Goal: Task Accomplishment & Management: Use online tool/utility

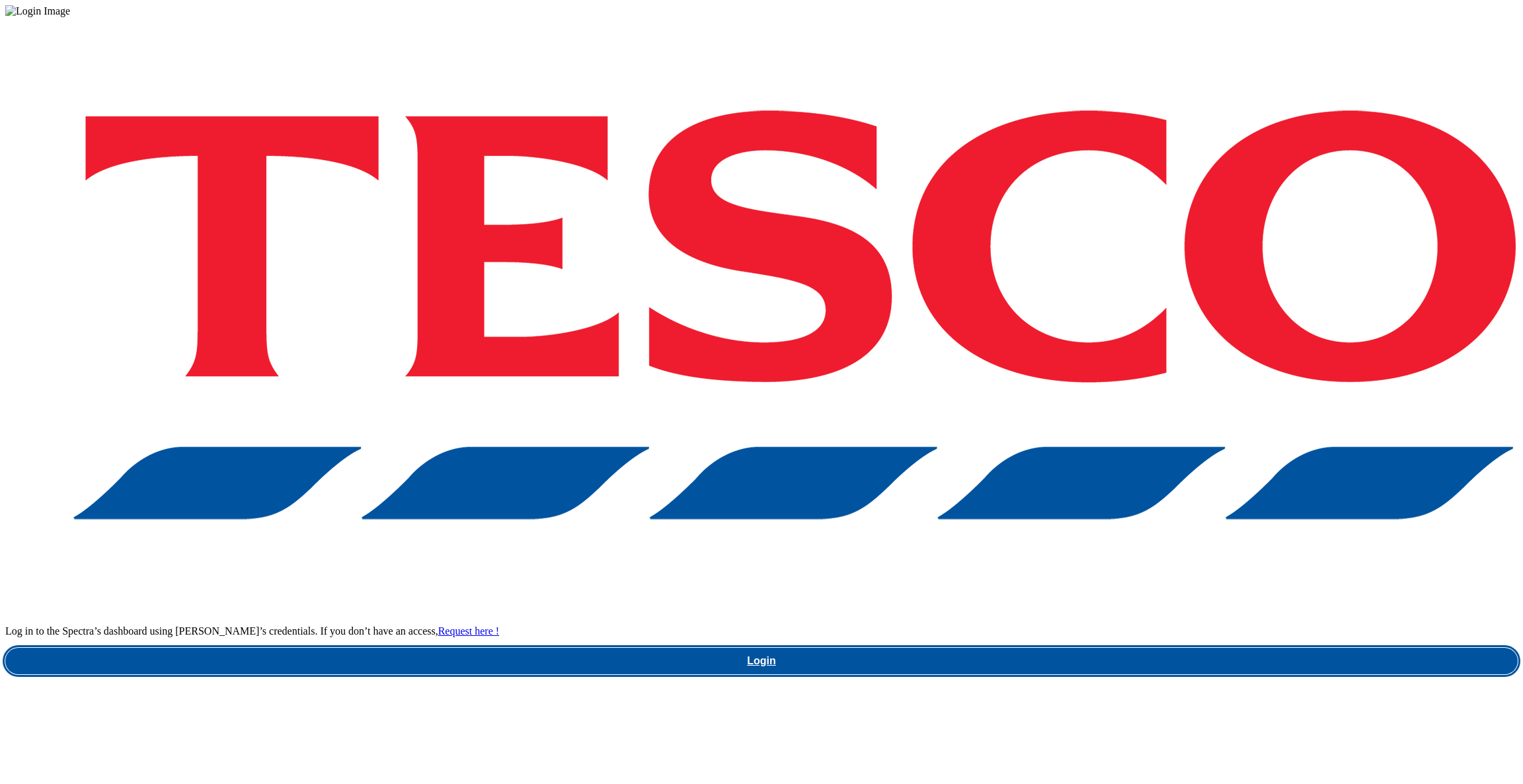
click at [1144, 648] on link "Login" at bounding box center [762, 661] width 1513 height 27
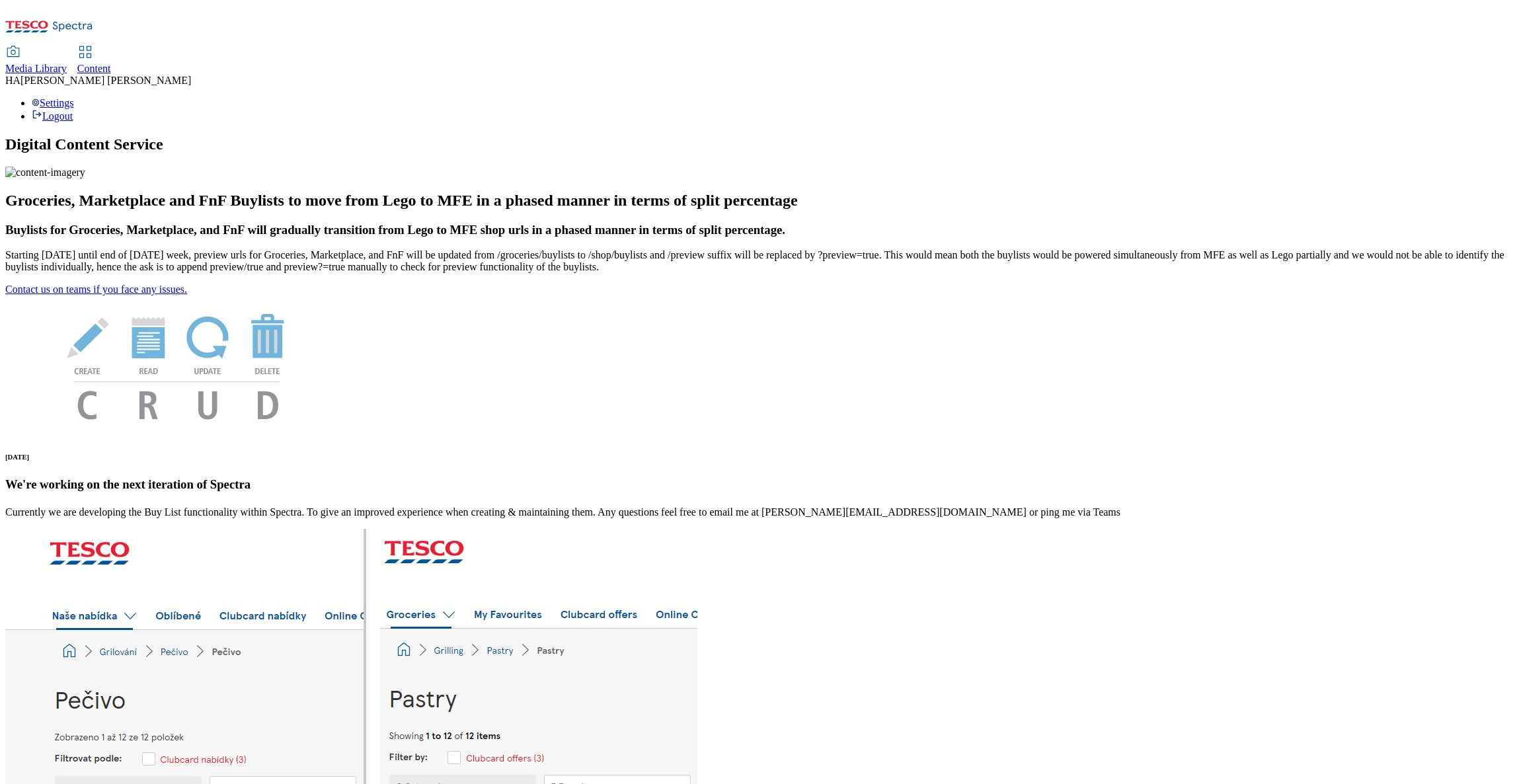
click at [111, 63] on span "Content" at bounding box center [94, 69] width 34 height 11
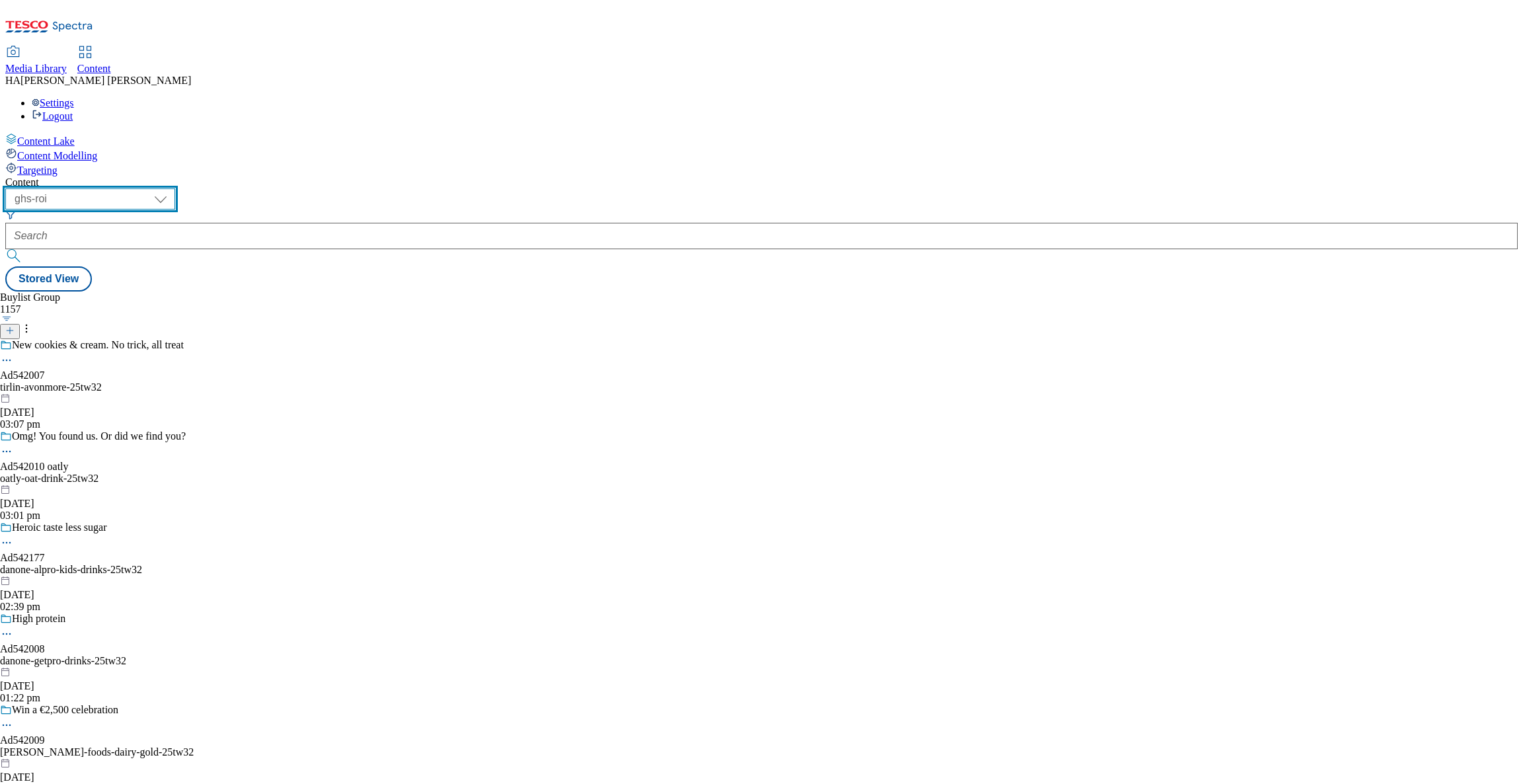
click at [175, 188] on select "ghs-roi ghs-uk" at bounding box center [91, 199] width 170 height 21
select select "ghs-uk"
click at [171, 188] on select "ghs-roi ghs-uk" at bounding box center [91, 199] width 170 height 21
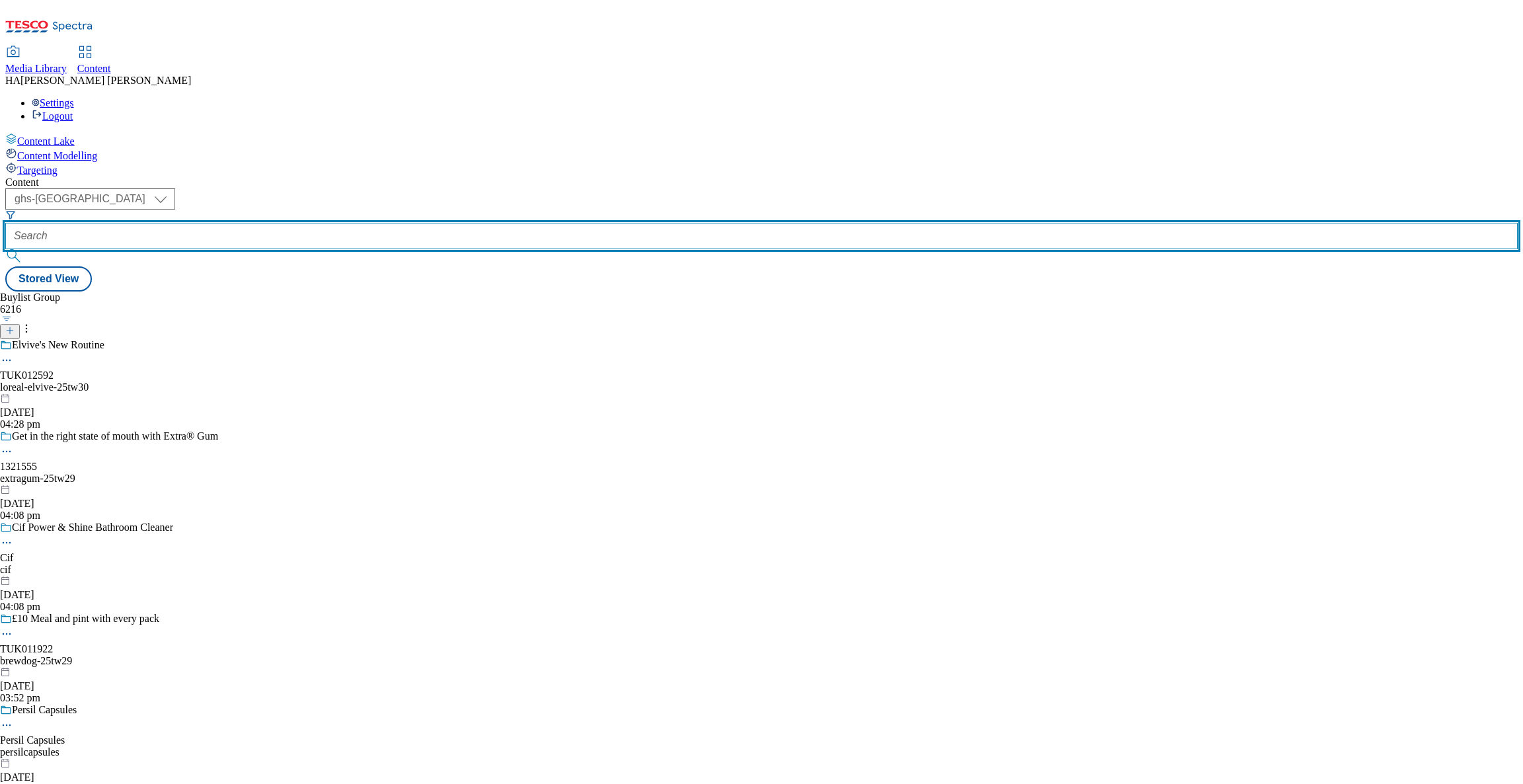
click at [319, 223] on input "text" at bounding box center [762, 236] width 1513 height 27
paste input "new-ranges"
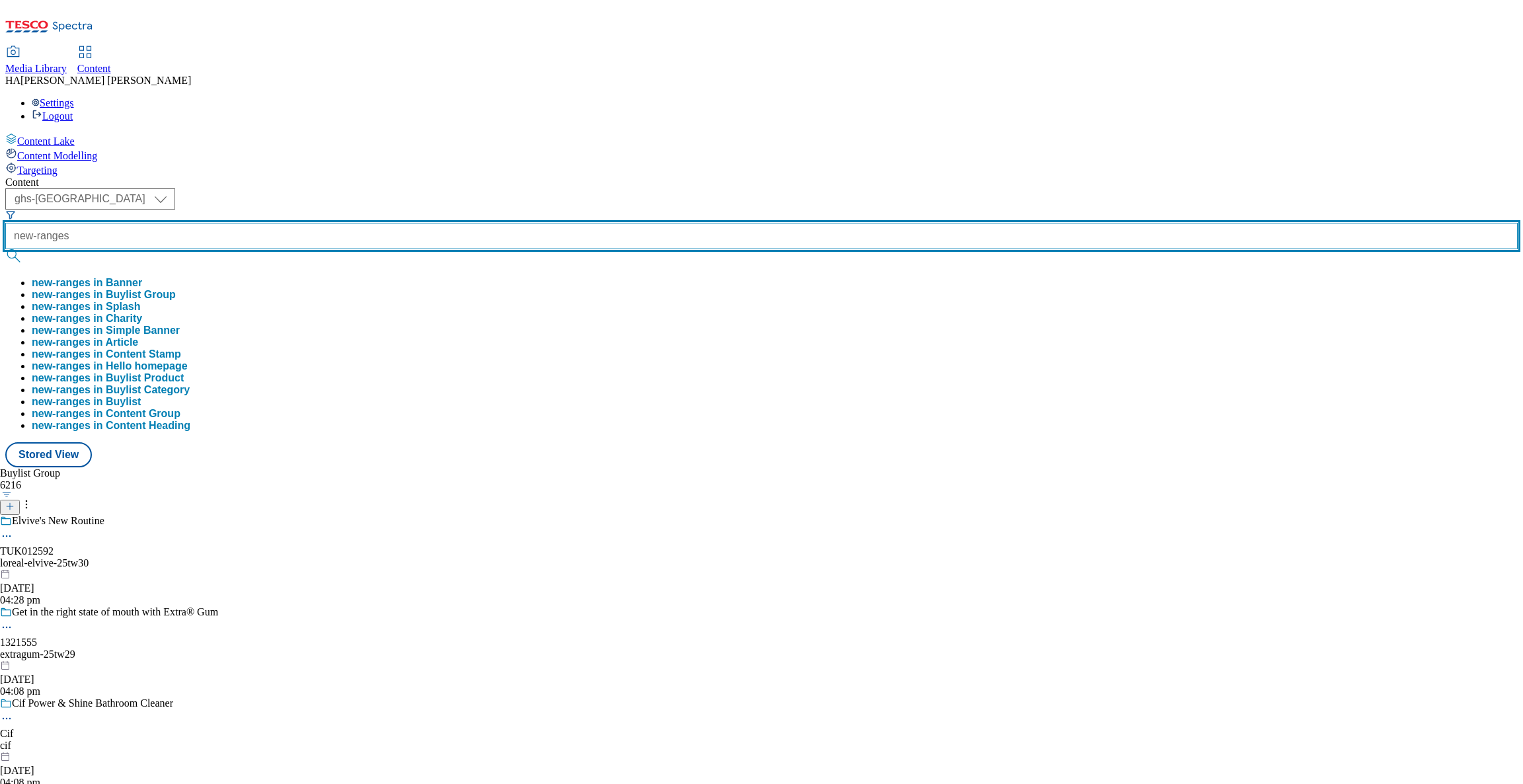
type input "new-ranges"
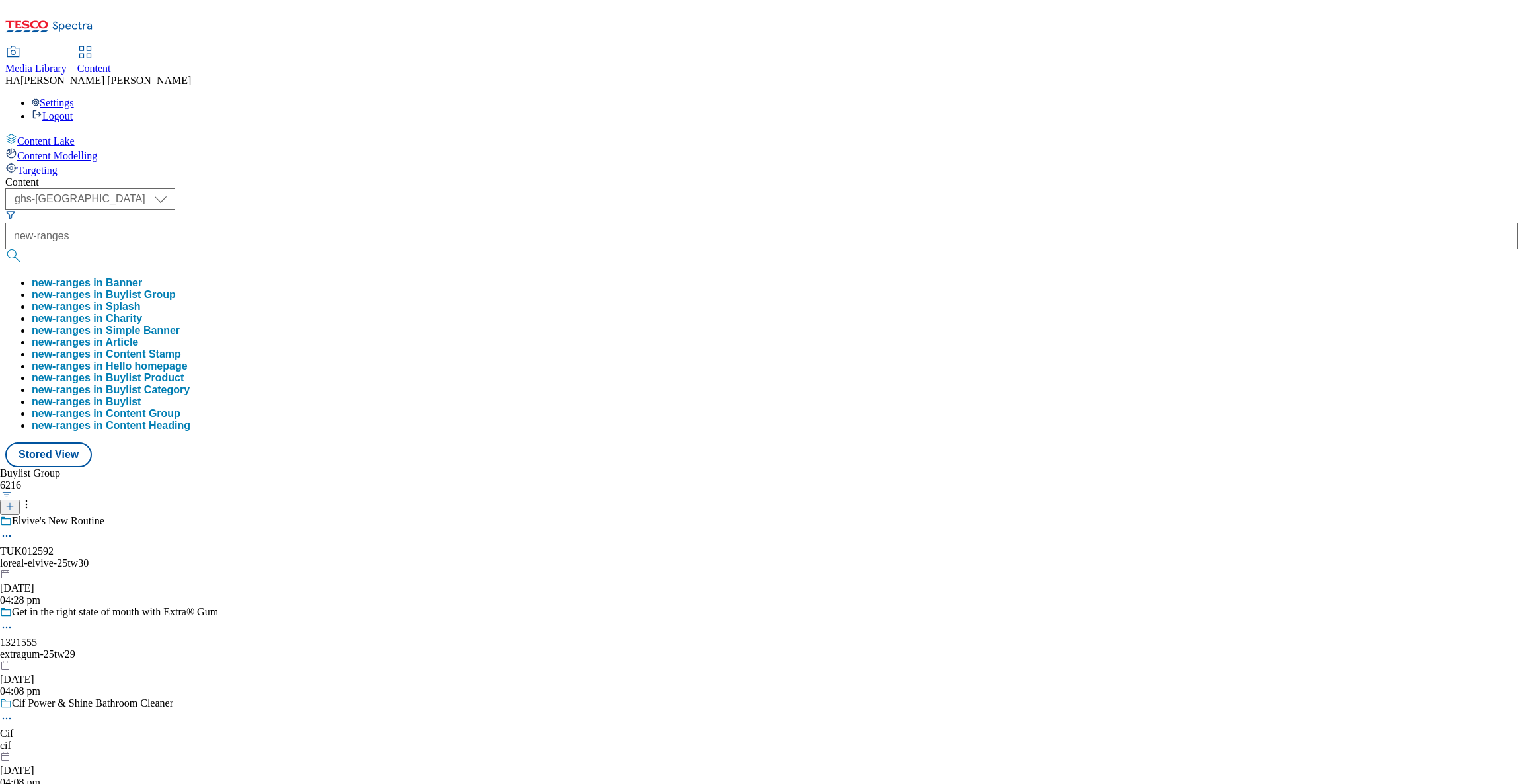
click at [176, 289] on button "new-ranges in Buylist Group" at bounding box center [103, 295] width 144 height 12
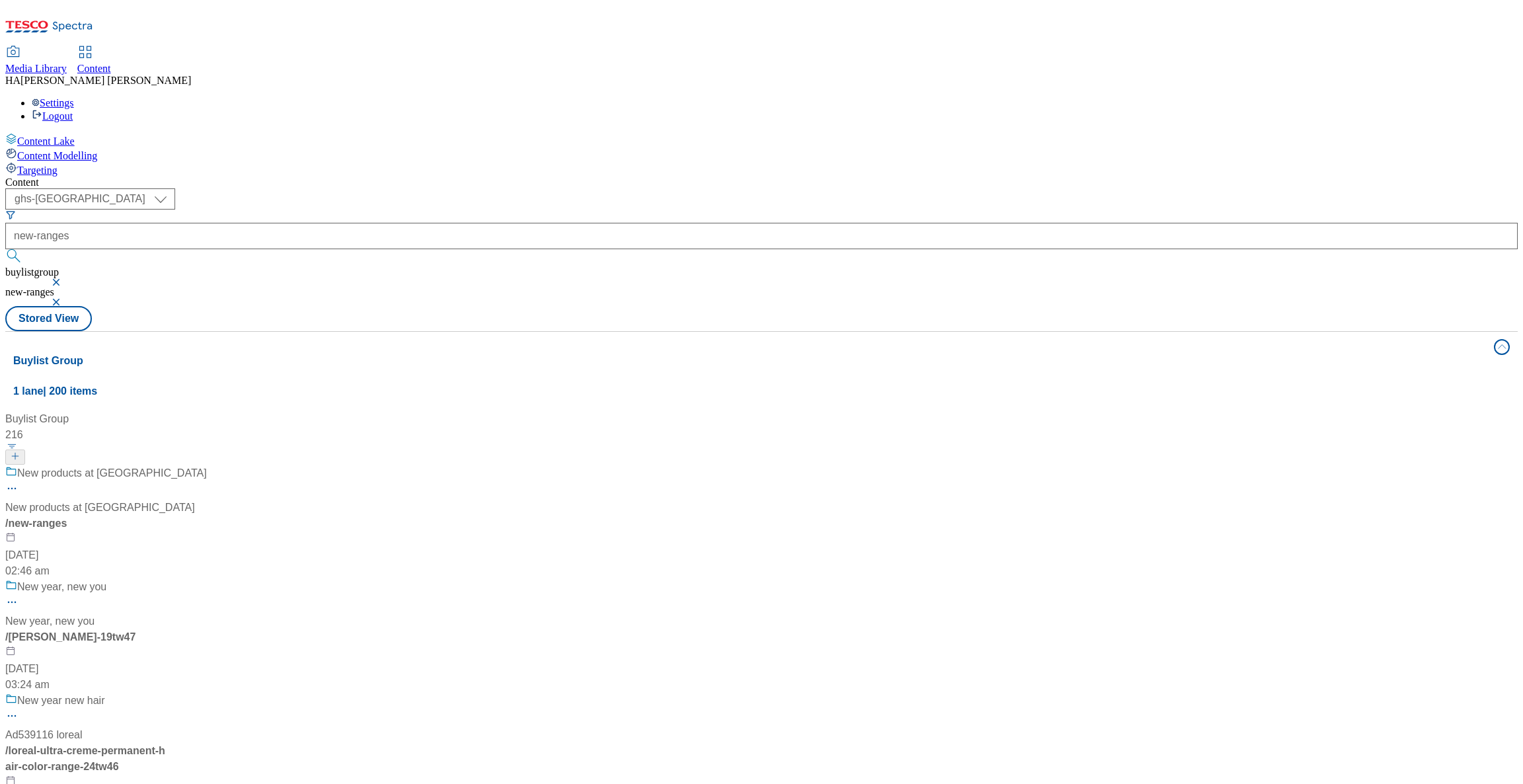
click at [214, 465] on div "New products at Tesco New products at Tesco / new-ranges 17 Jul 2024 02:46 am" at bounding box center [110, 522] width 208 height 113
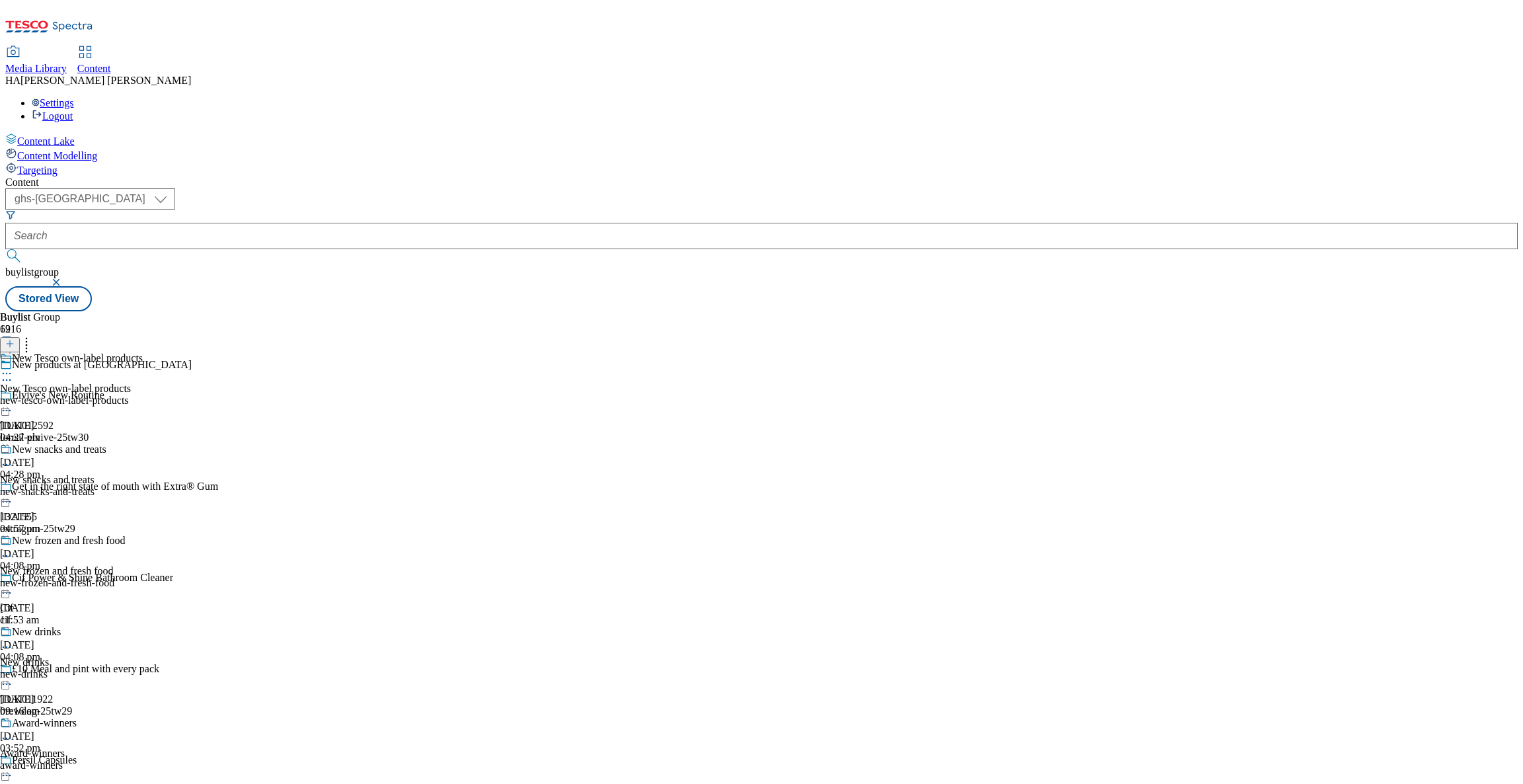
click at [143, 444] on div "New snacks and treats New snacks and treats new-snacks-and-treats 8 Sept 2025 0…" at bounding box center [71, 489] width 143 height 91
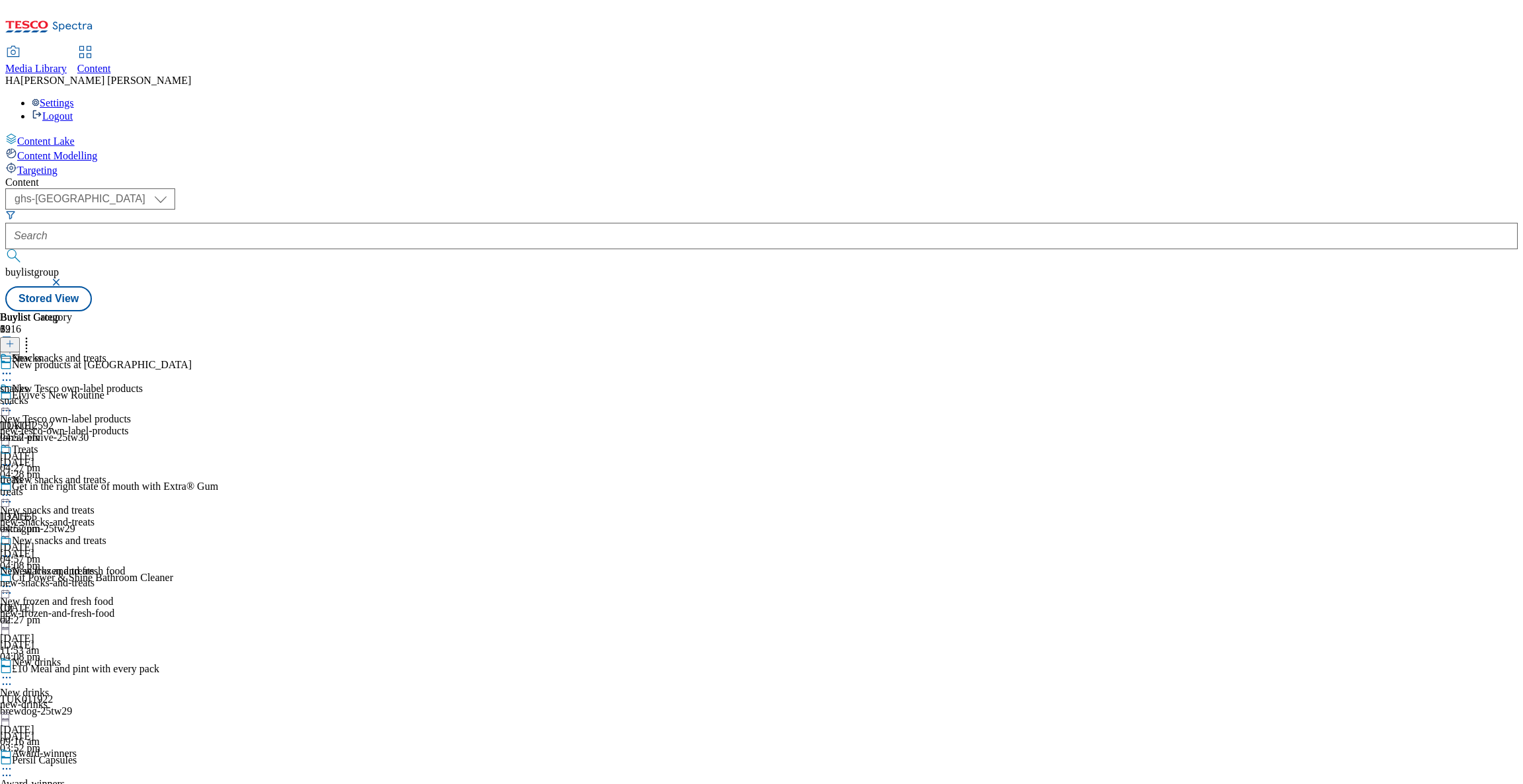
scroll to position [149, 0]
click at [61, 656] on span "New drinks" at bounding box center [36, 663] width 49 height 14
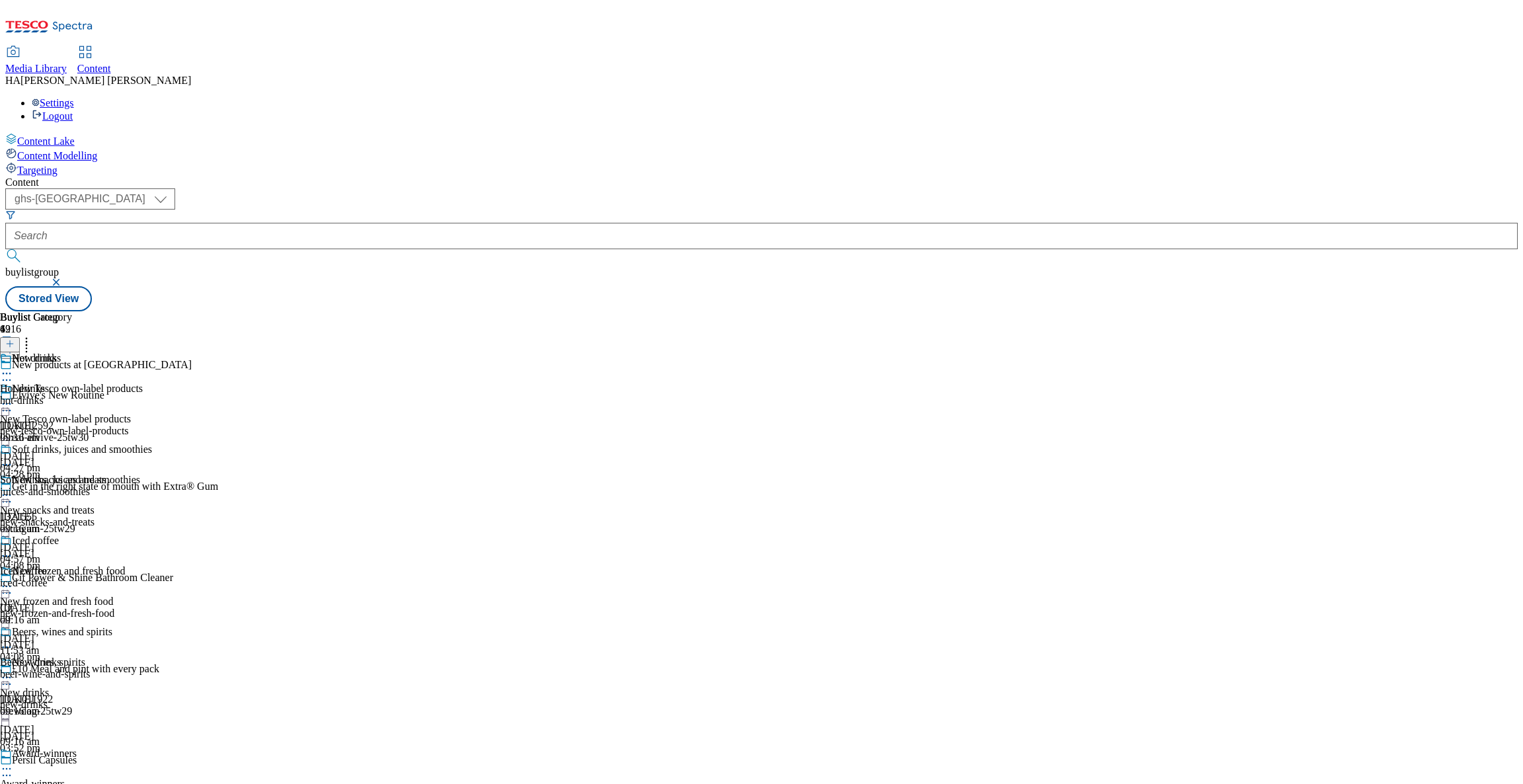
scroll to position [125, 0]
click at [61, 656] on span "New drinks" at bounding box center [36, 663] width 49 height 14
click at [5, 555] on circle at bounding box center [3, 556] width 2 height 2
click at [56, 579] on span "Edit" at bounding box center [48, 584] width 15 height 10
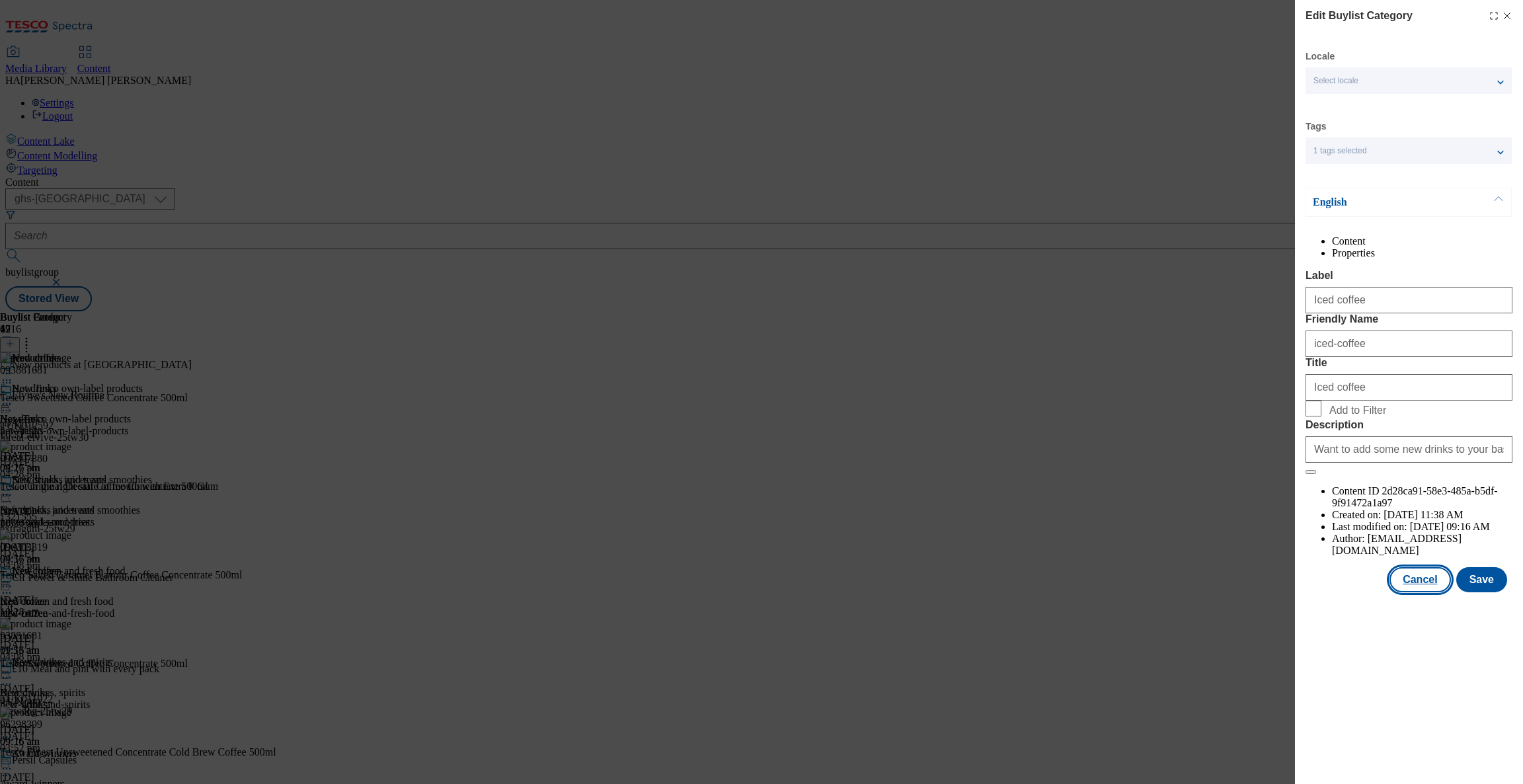
click at [1413, 593] on button "Cancel" at bounding box center [1420, 580] width 61 height 25
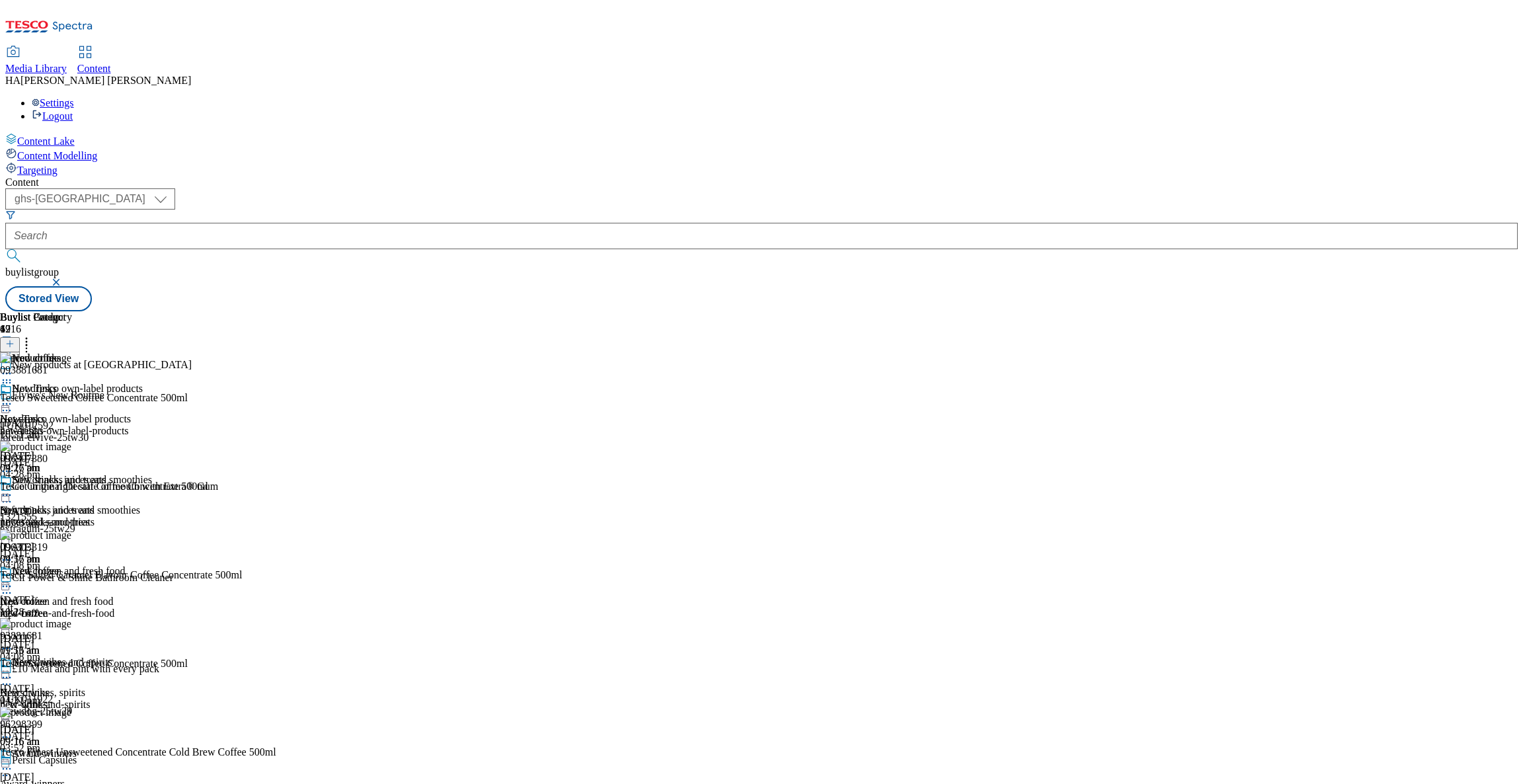
scroll to position [104, 0]
click at [13, 580] on icon at bounding box center [6, 586] width 13 height 13
click at [84, 731] on span "Un-publish" at bounding box center [62, 736] width 43 height 10
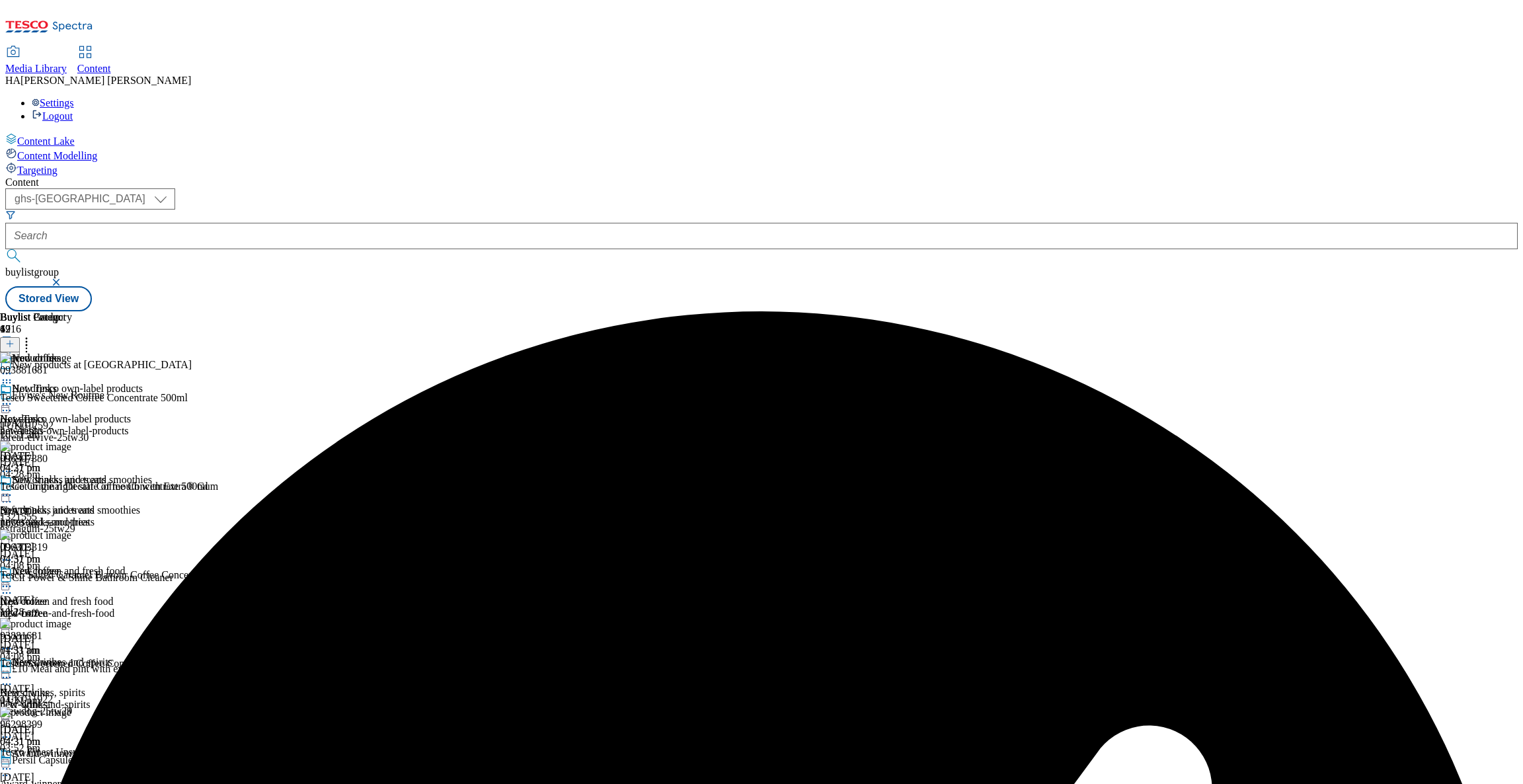
scroll to position [90, 0]
click at [152, 565] on div "Iced coffee Iced coffee iced-coffee 10 Sept 2025 04:31 pm" at bounding box center [76, 611] width 152 height 91
click at [13, 580] on icon at bounding box center [6, 586] width 13 height 13
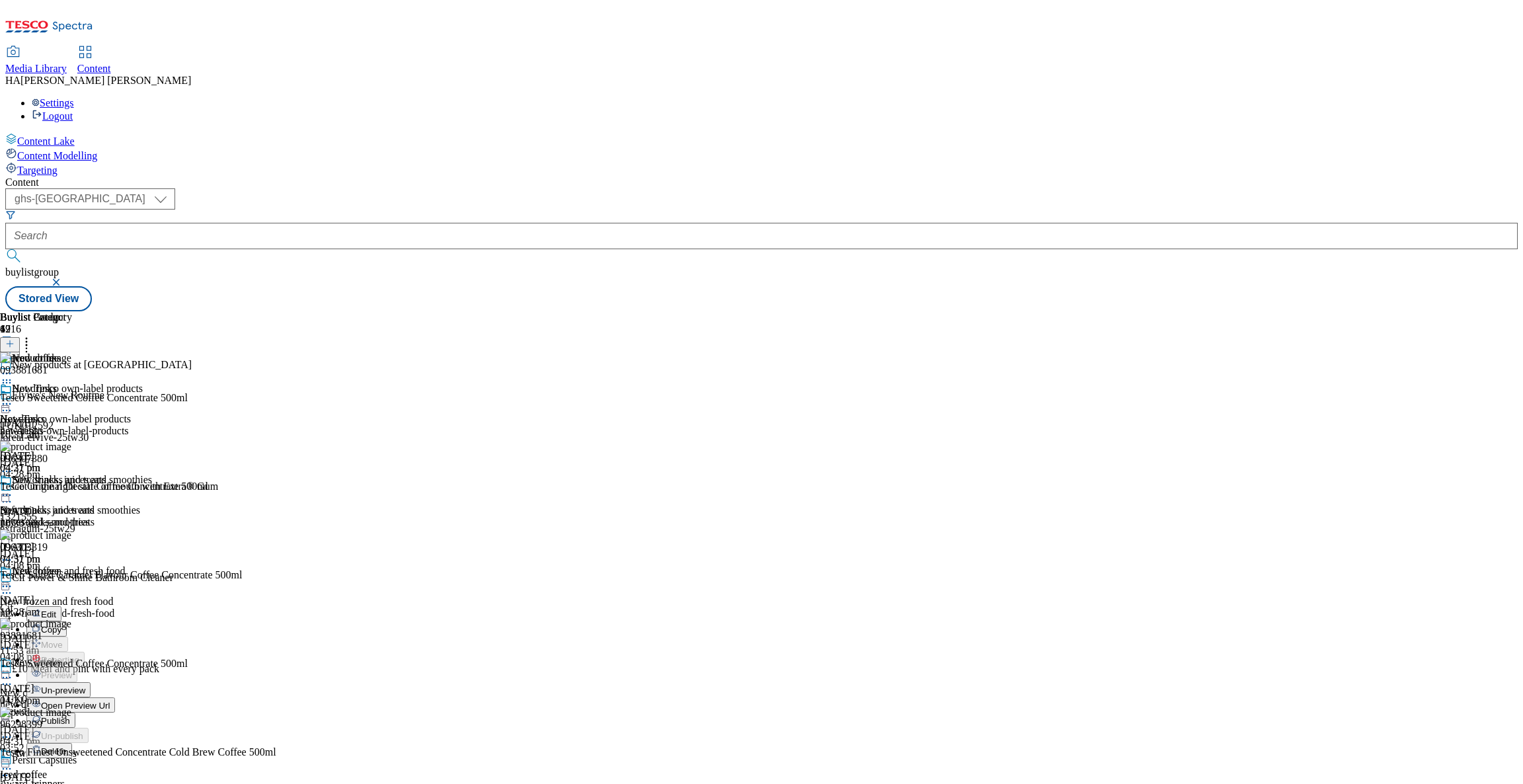
click at [85, 686] on span "Un-preview" at bounding box center [63, 690] width 44 height 10
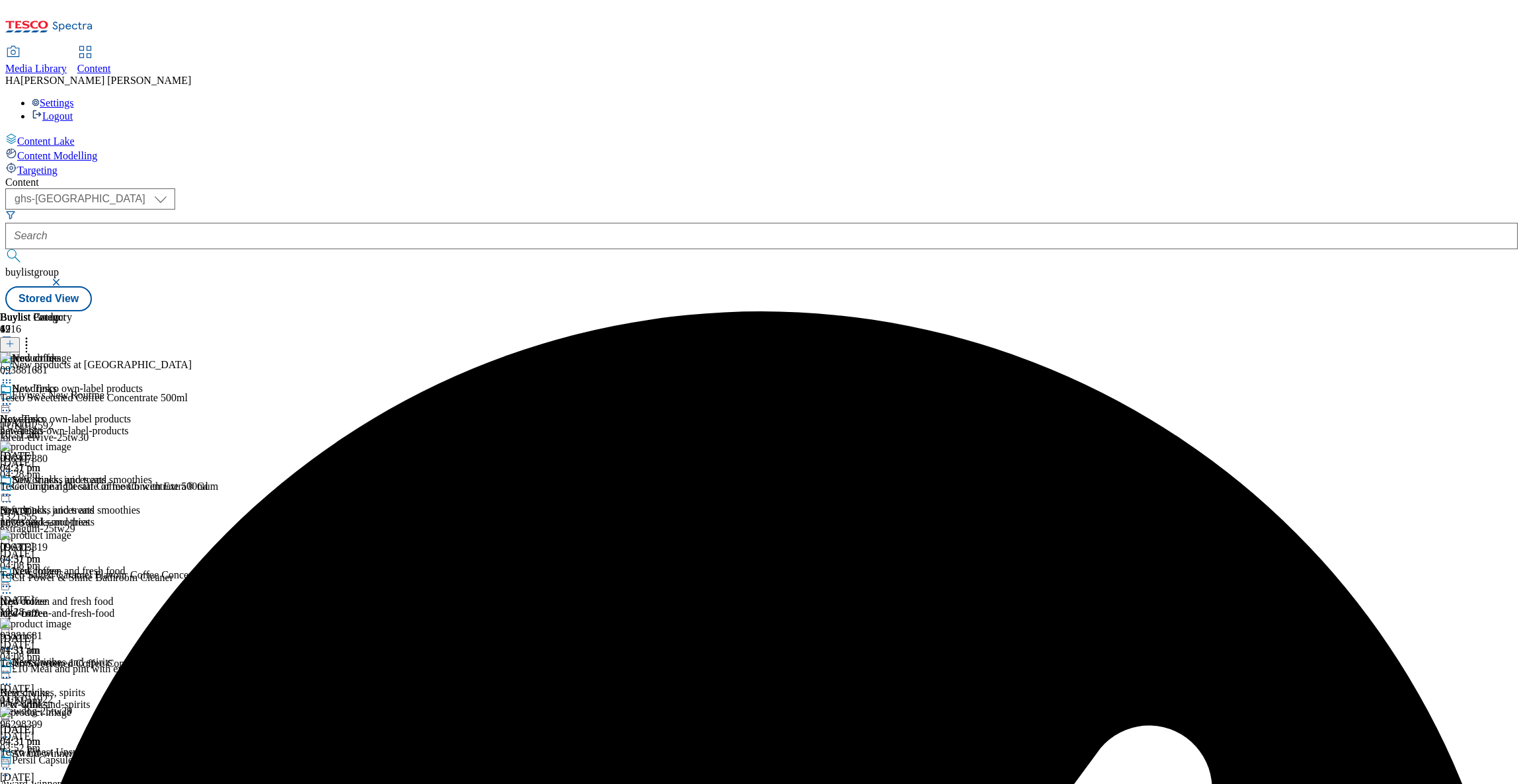
scroll to position [125, 0]
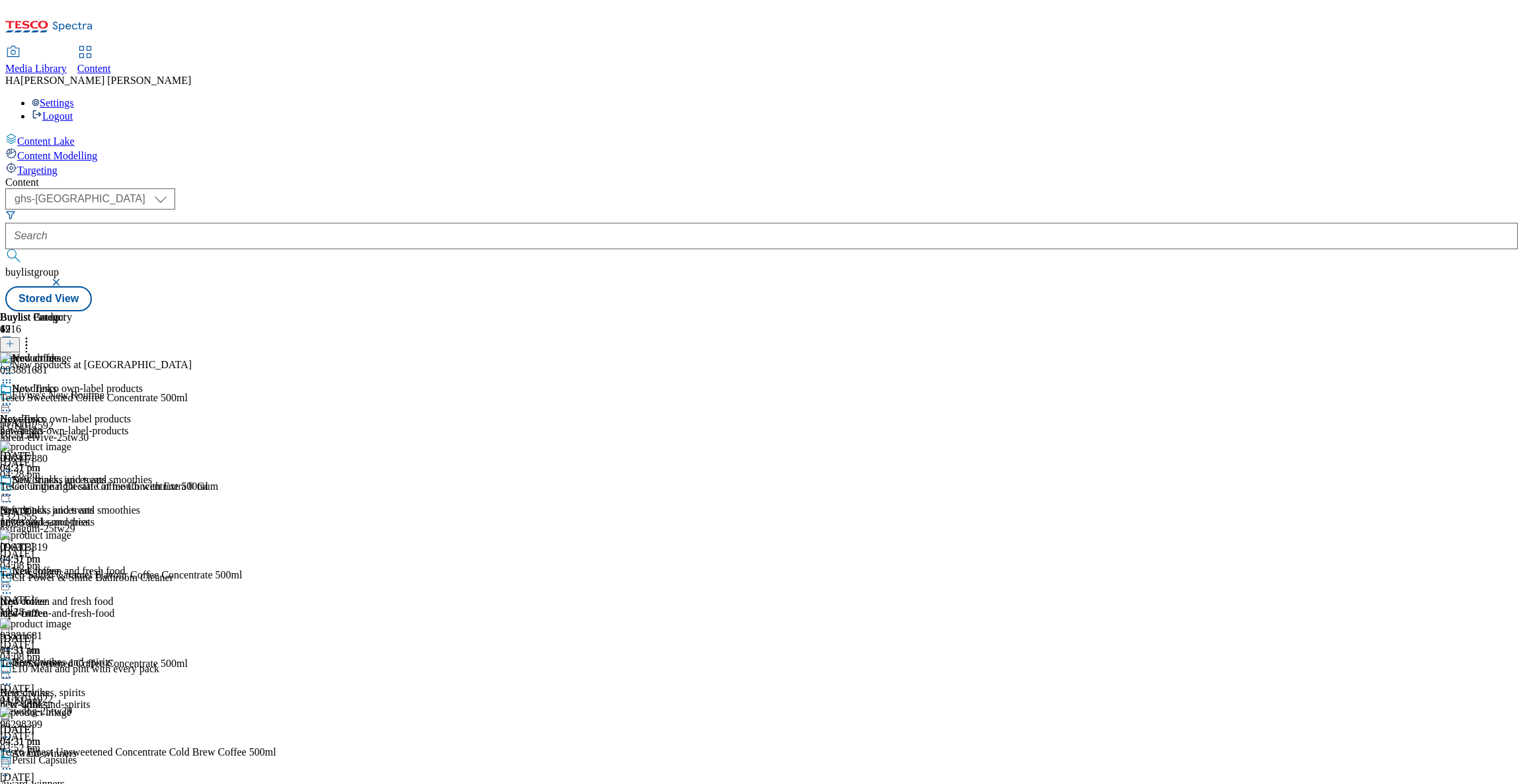
click at [13, 489] on icon at bounding box center [6, 495] width 13 height 13
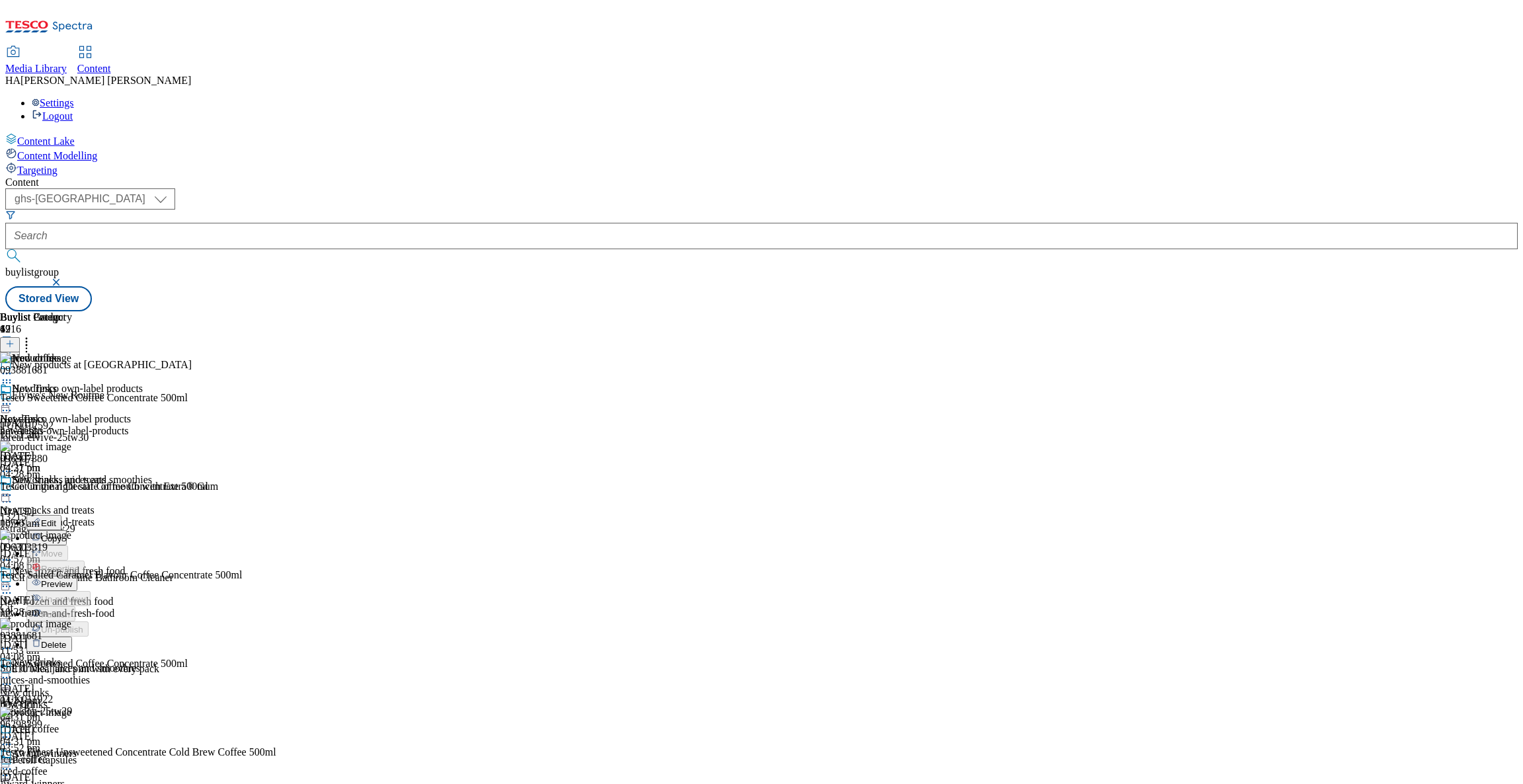
click at [152, 515] on li "Edit" at bounding box center [89, 522] width 125 height 15
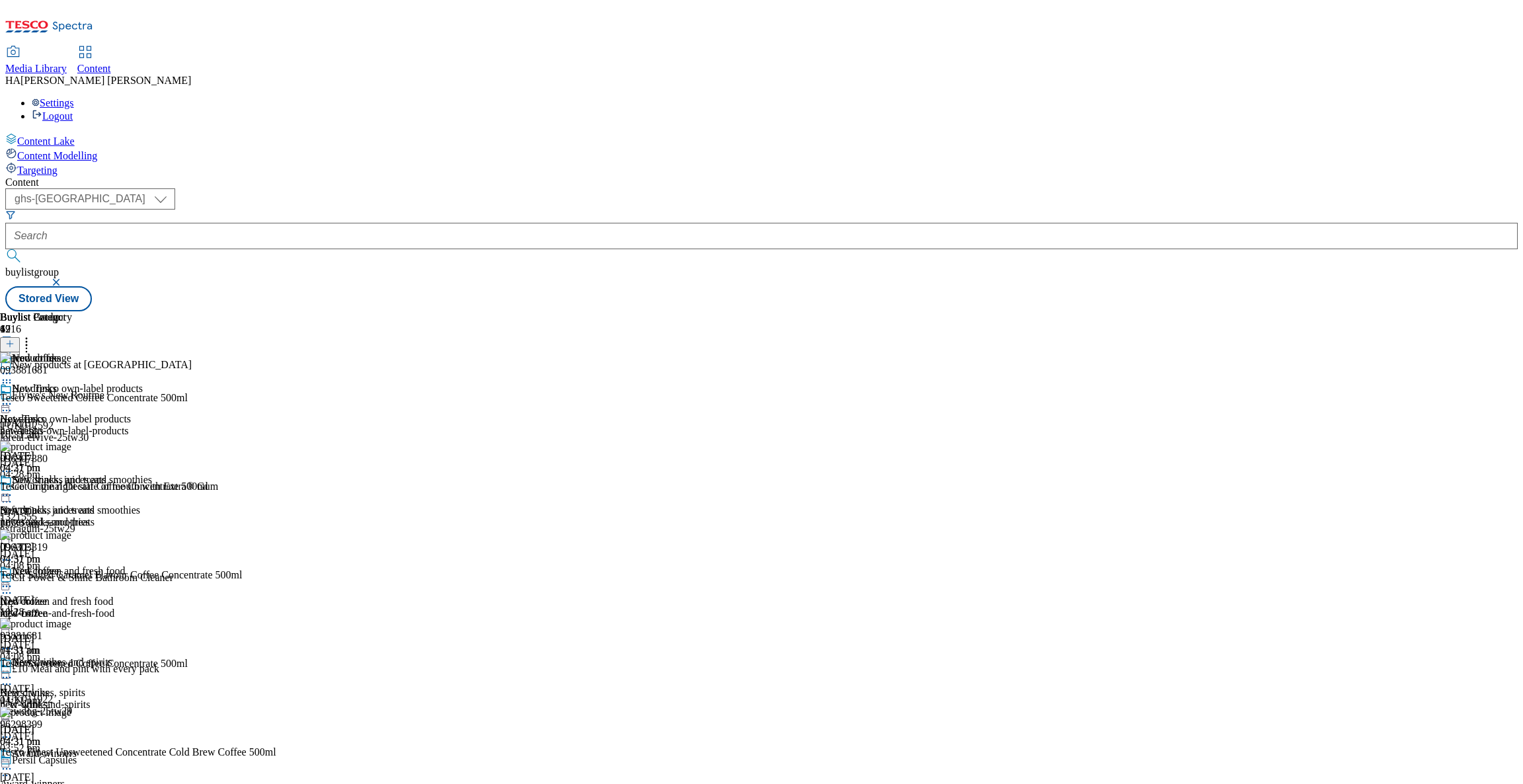
click at [13, 580] on icon at bounding box center [6, 586] width 13 height 13
click at [56, 609] on span "Edit" at bounding box center [48, 614] width 15 height 10
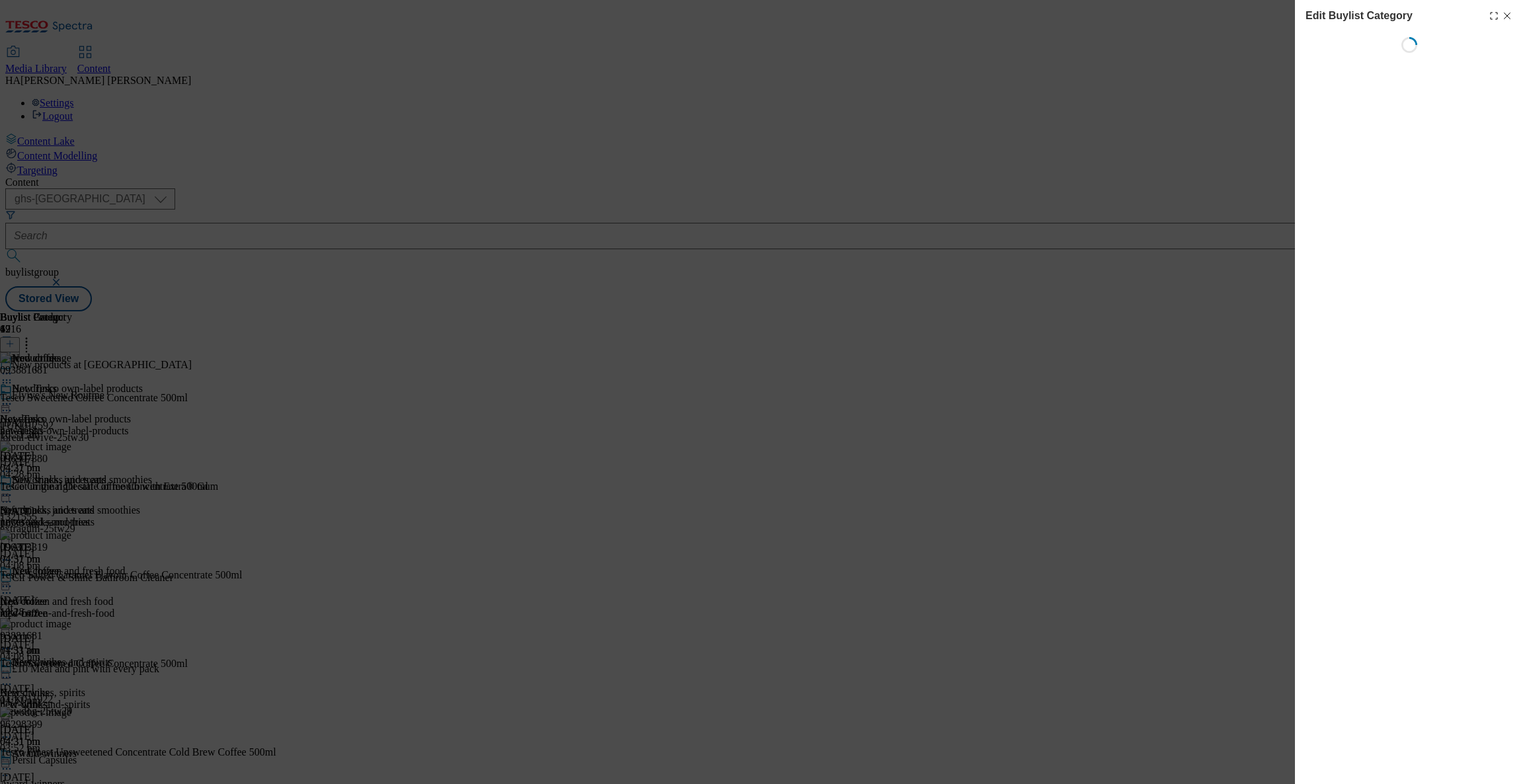
scroll to position [0, 0]
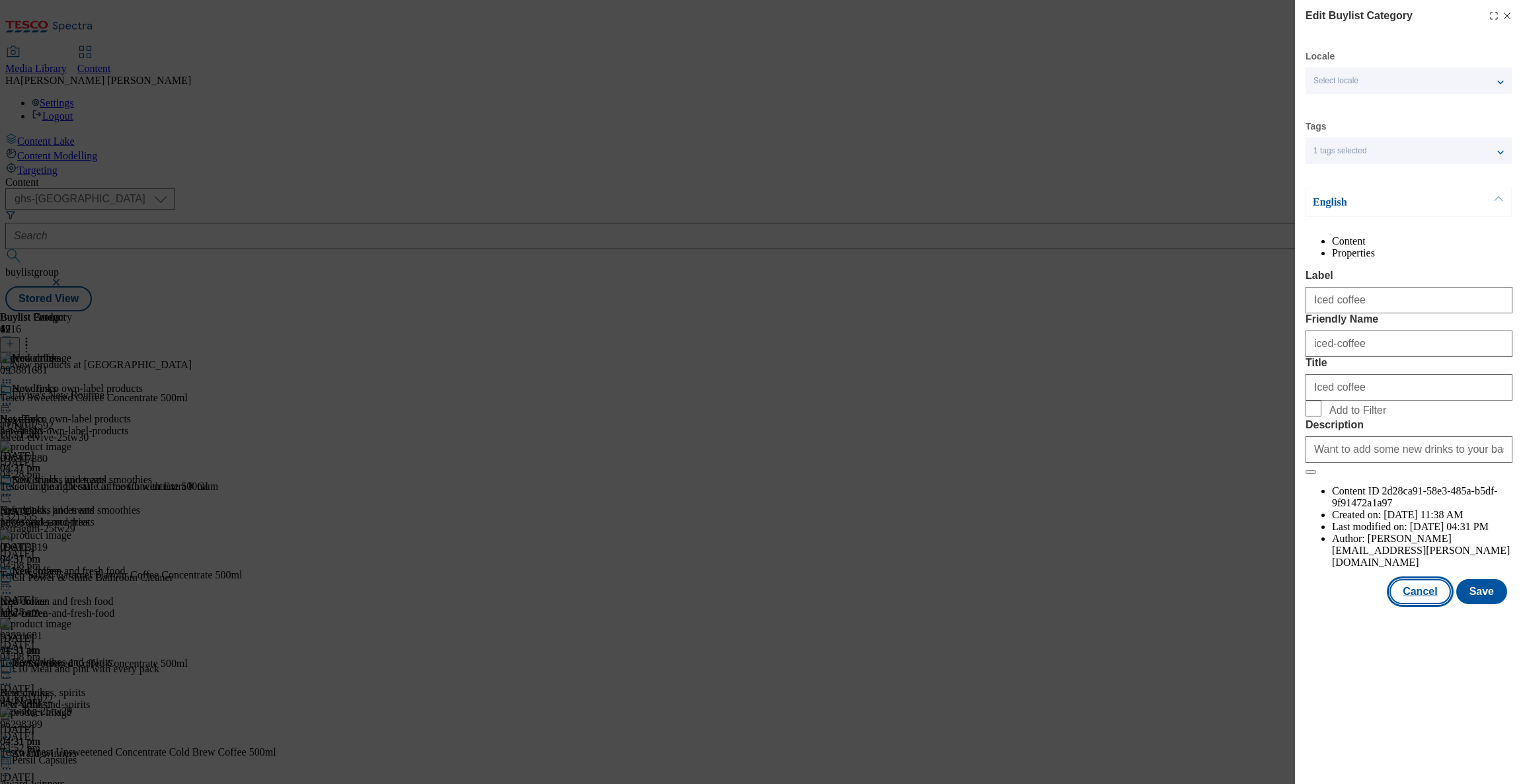
click at [1412, 604] on button "Cancel" at bounding box center [1420, 592] width 61 height 25
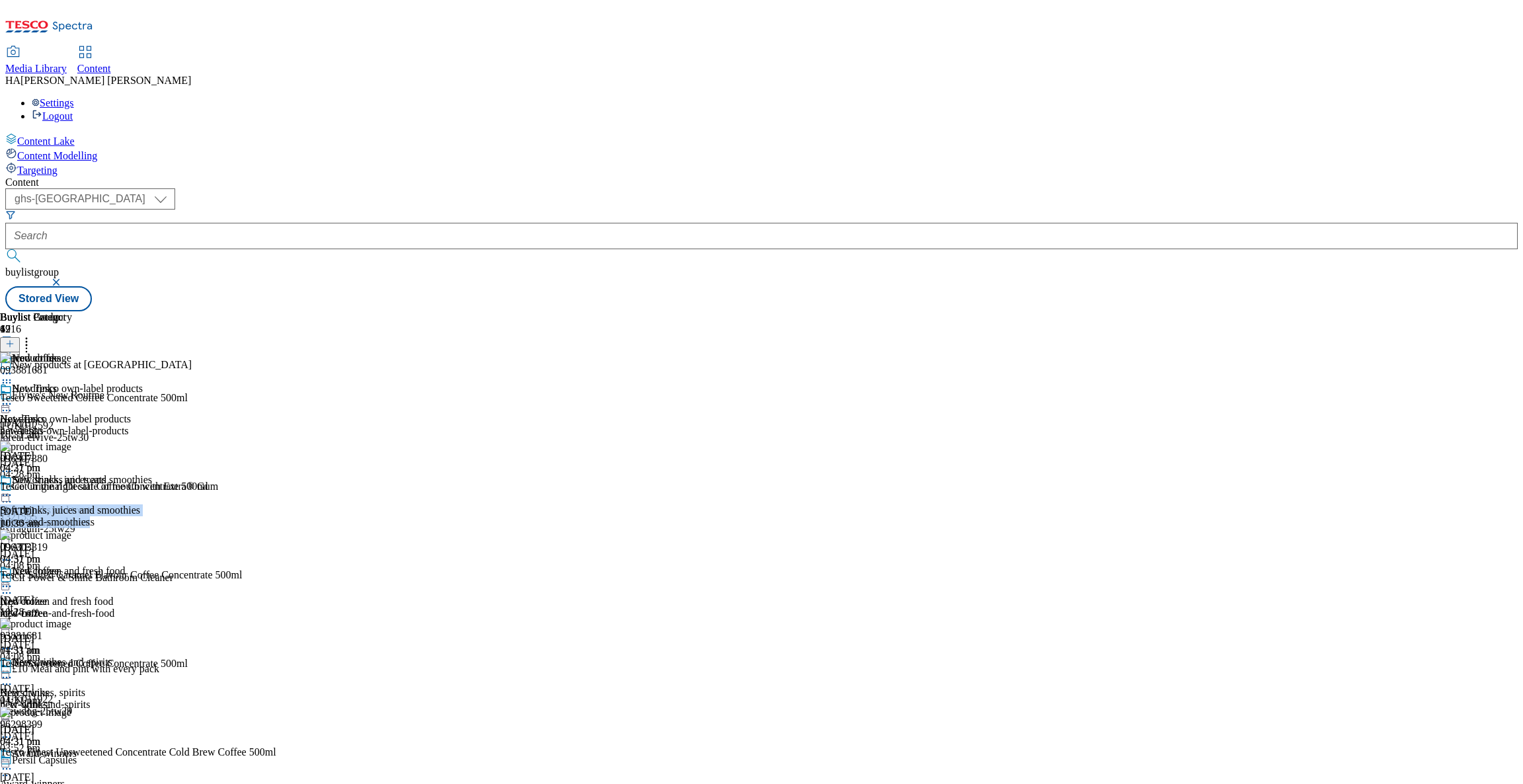
drag, startPoint x: 896, startPoint y: 384, endPoint x: 897, endPoint y: 337, distance: 47.0
click at [152, 337] on div "Buylist Category 4 Iced coffee Hot drinks Hot drinks hot-drinks 10 Sept 2025 04…" at bounding box center [76, 529] width 152 height 437
click at [152, 474] on div "Soft drinks, juices and smoothies Soft drinks, juices and smoothies juices-and-…" at bounding box center [76, 519] width 152 height 91
click at [13, 489] on icon at bounding box center [6, 495] width 13 height 13
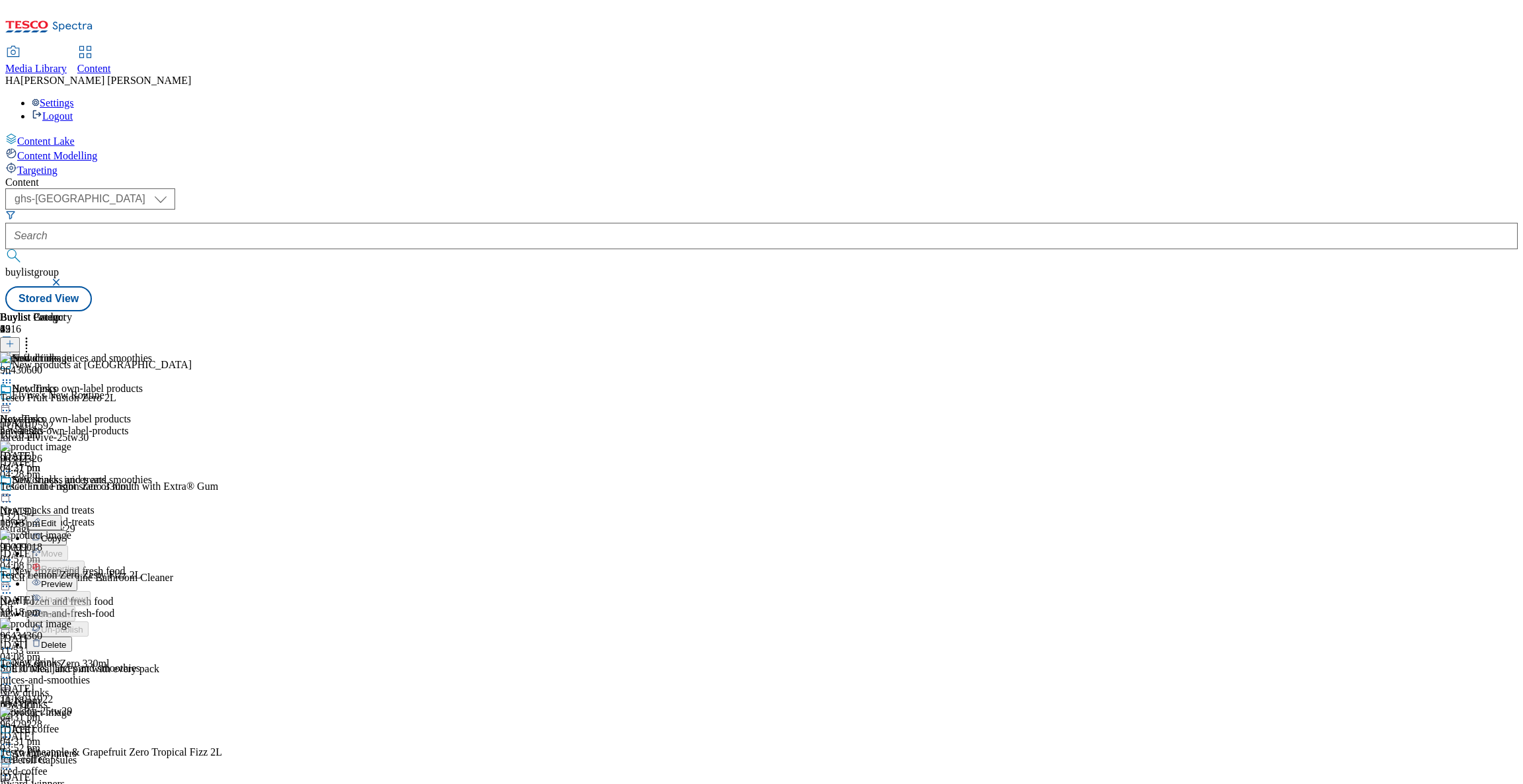
click at [56, 518] on span "Edit" at bounding box center [48, 523] width 15 height 10
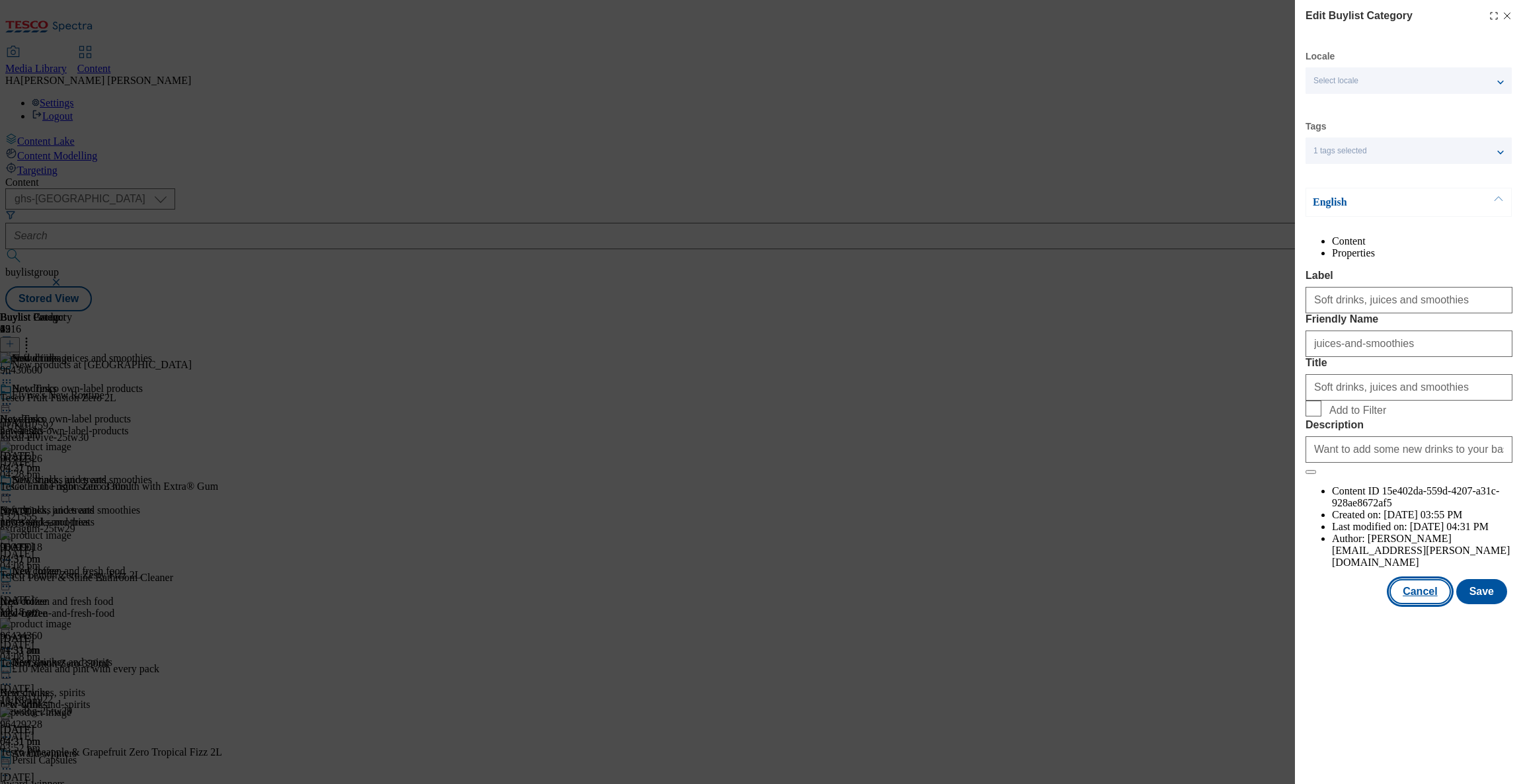
click at [1431, 604] on button "Cancel" at bounding box center [1420, 592] width 61 height 25
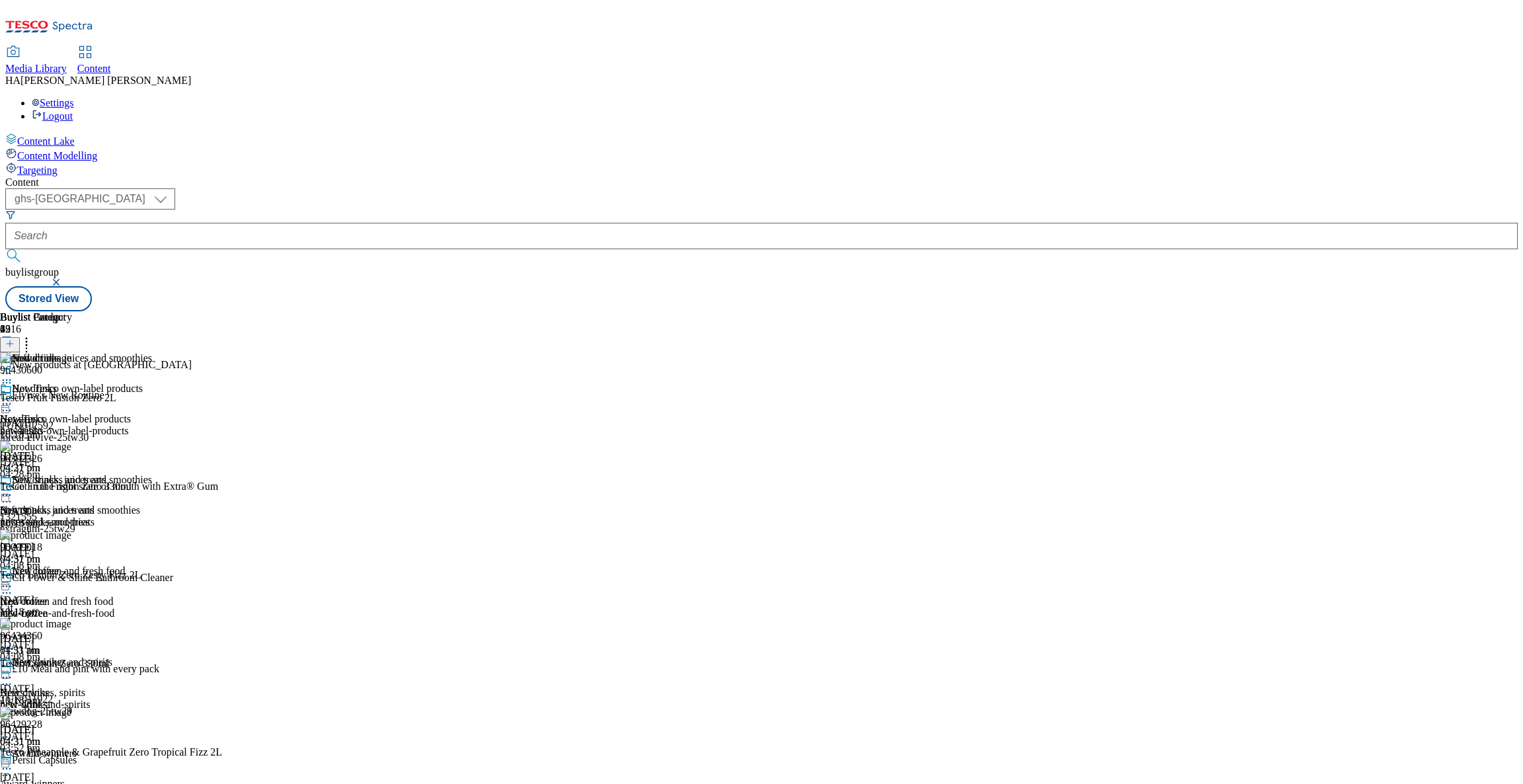
click at [13, 397] on icon at bounding box center [6, 403] width 13 height 13
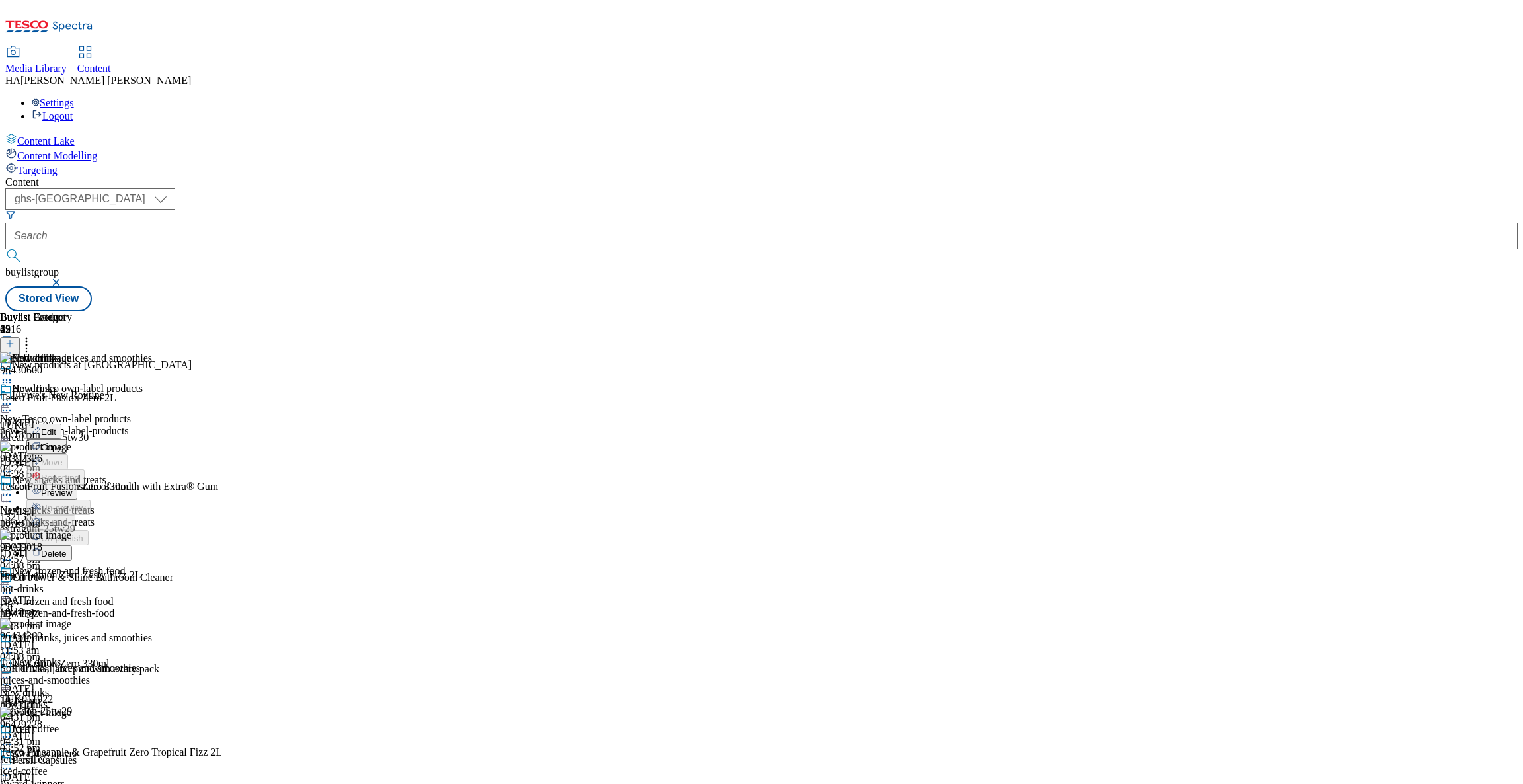
click at [61, 424] on button "Edit" at bounding box center [44, 431] width 35 height 15
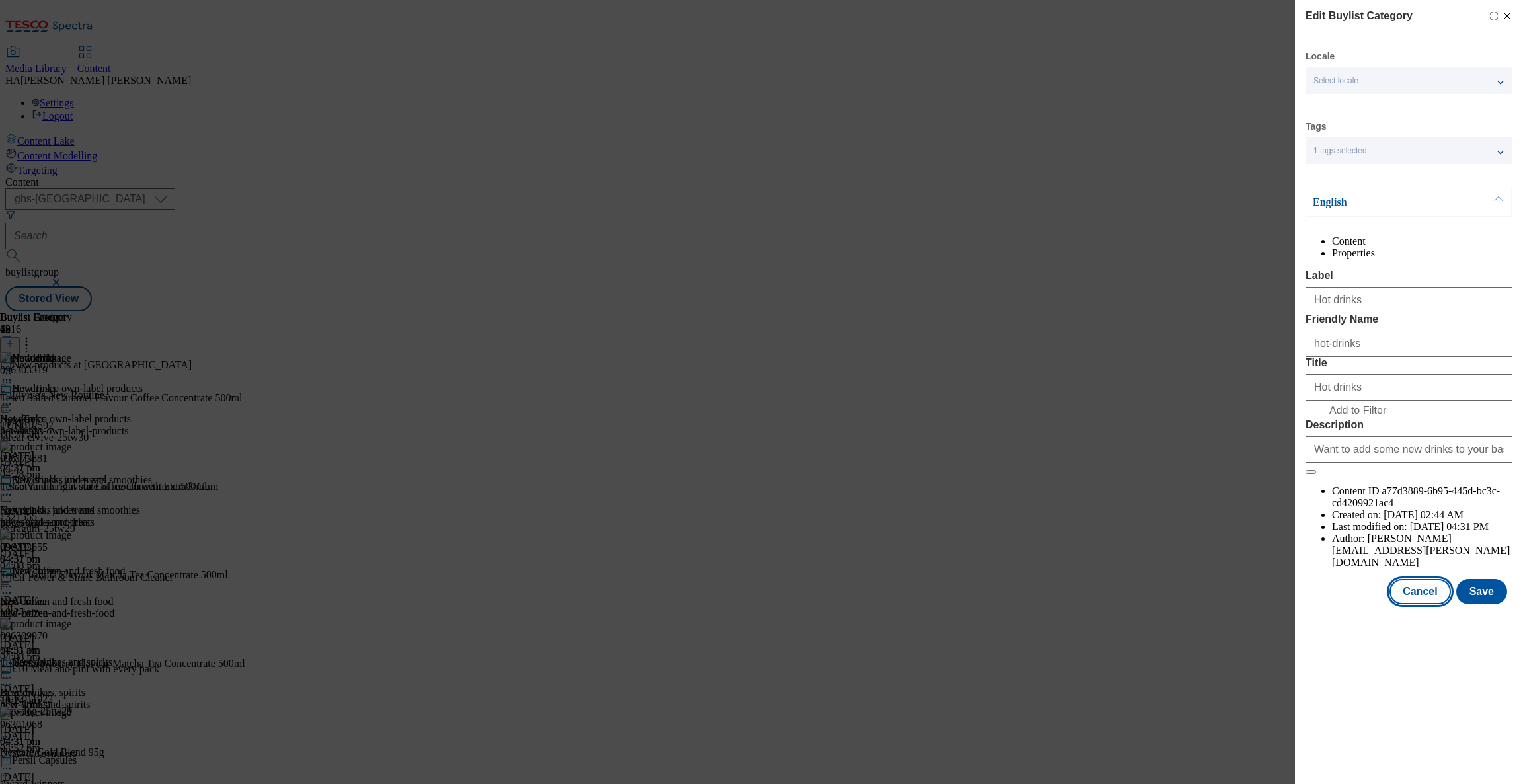
click at [1410, 604] on button "Cancel" at bounding box center [1420, 592] width 61 height 25
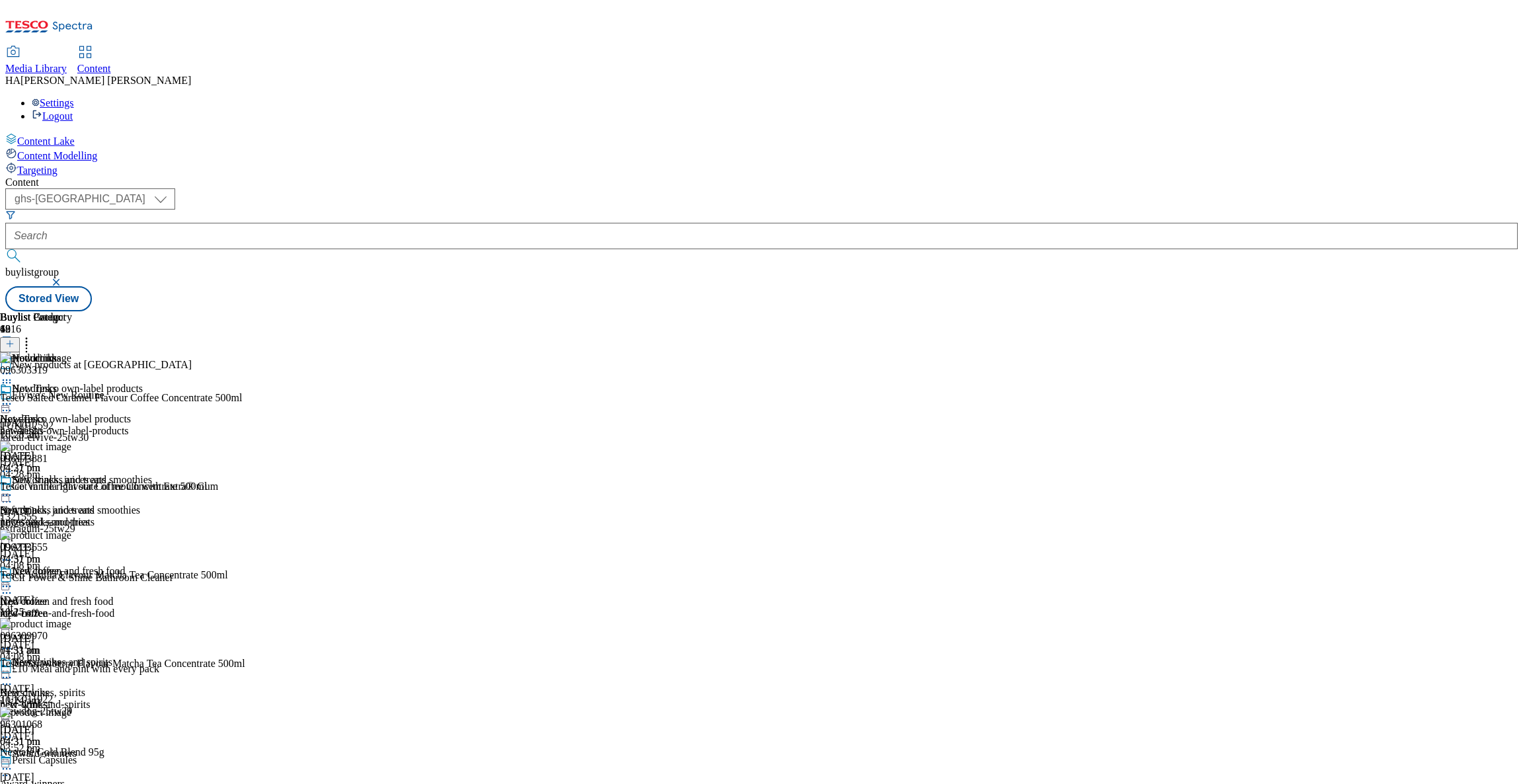
scroll to position [125, 0]
click at [152, 656] on div "Beers, wines and spirits Beers, wines, spirits beer-wine-and-spirits 10 Sept 20…" at bounding box center [76, 702] width 152 height 91
click at [5, 677] on circle at bounding box center [3, 678] width 2 height 2
click at [56, 700] on span "Edit" at bounding box center [48, 705] width 15 height 10
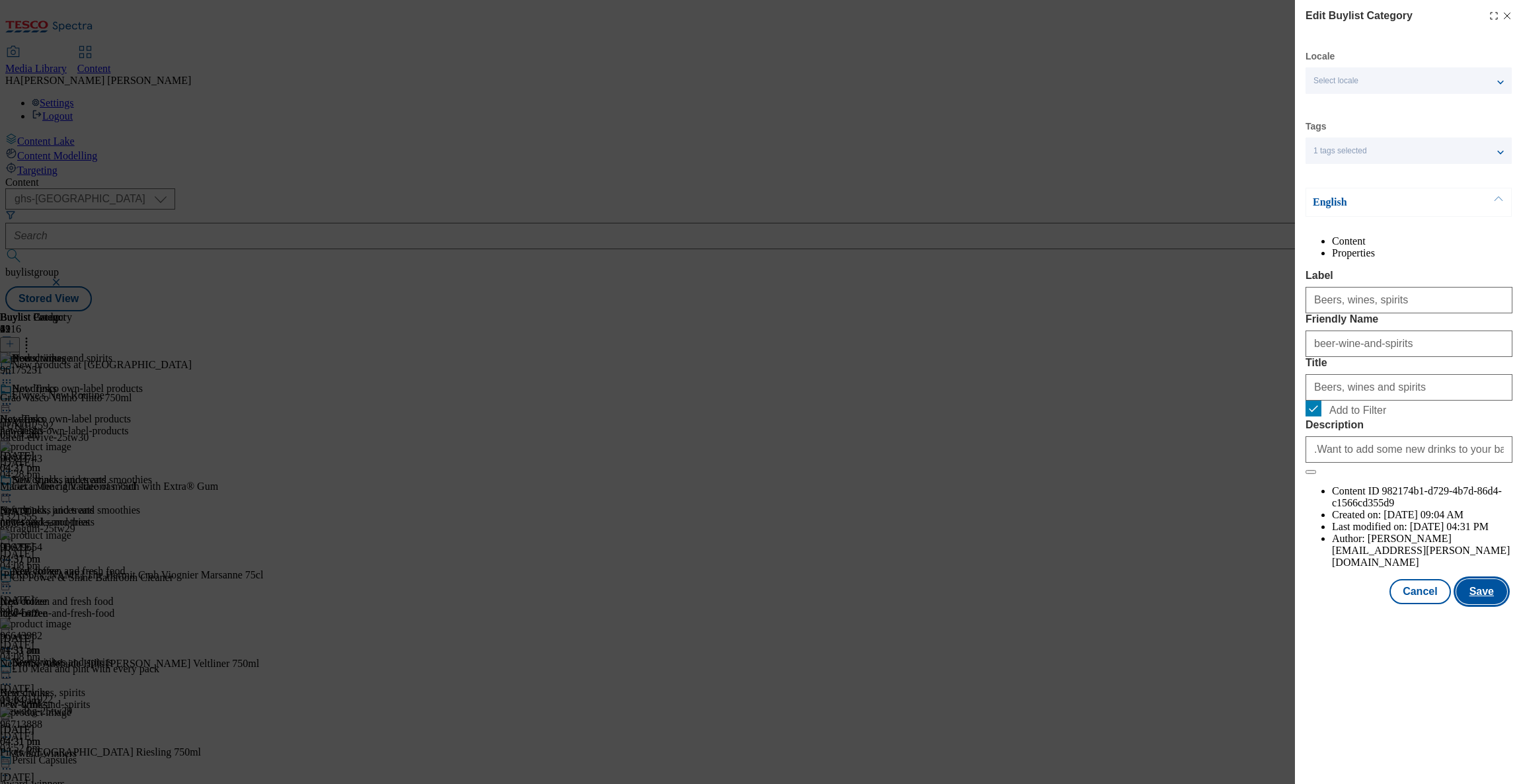
click at [1485, 604] on button "Save" at bounding box center [1482, 592] width 51 height 25
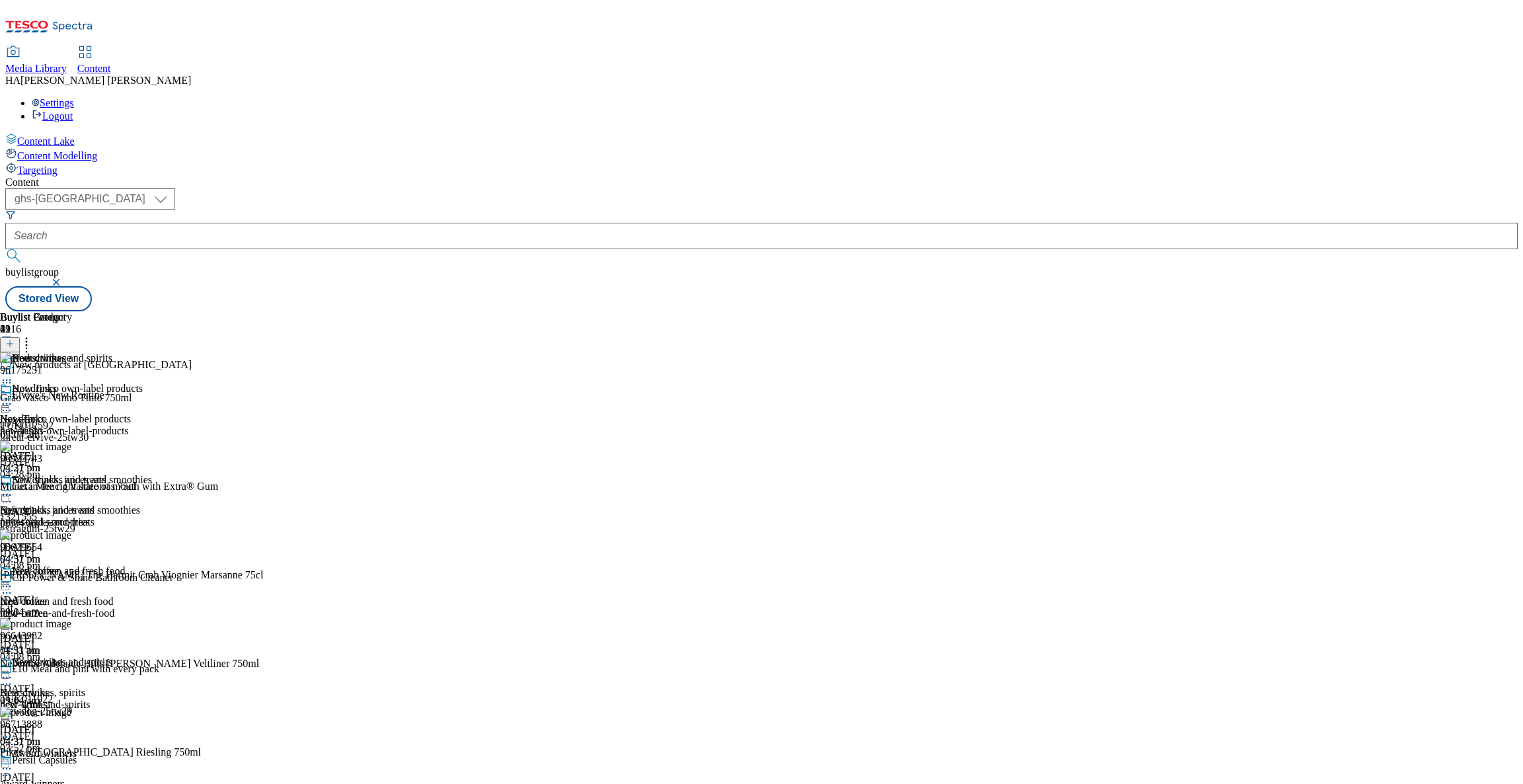
click at [13, 367] on icon at bounding box center [6, 373] width 13 height 13
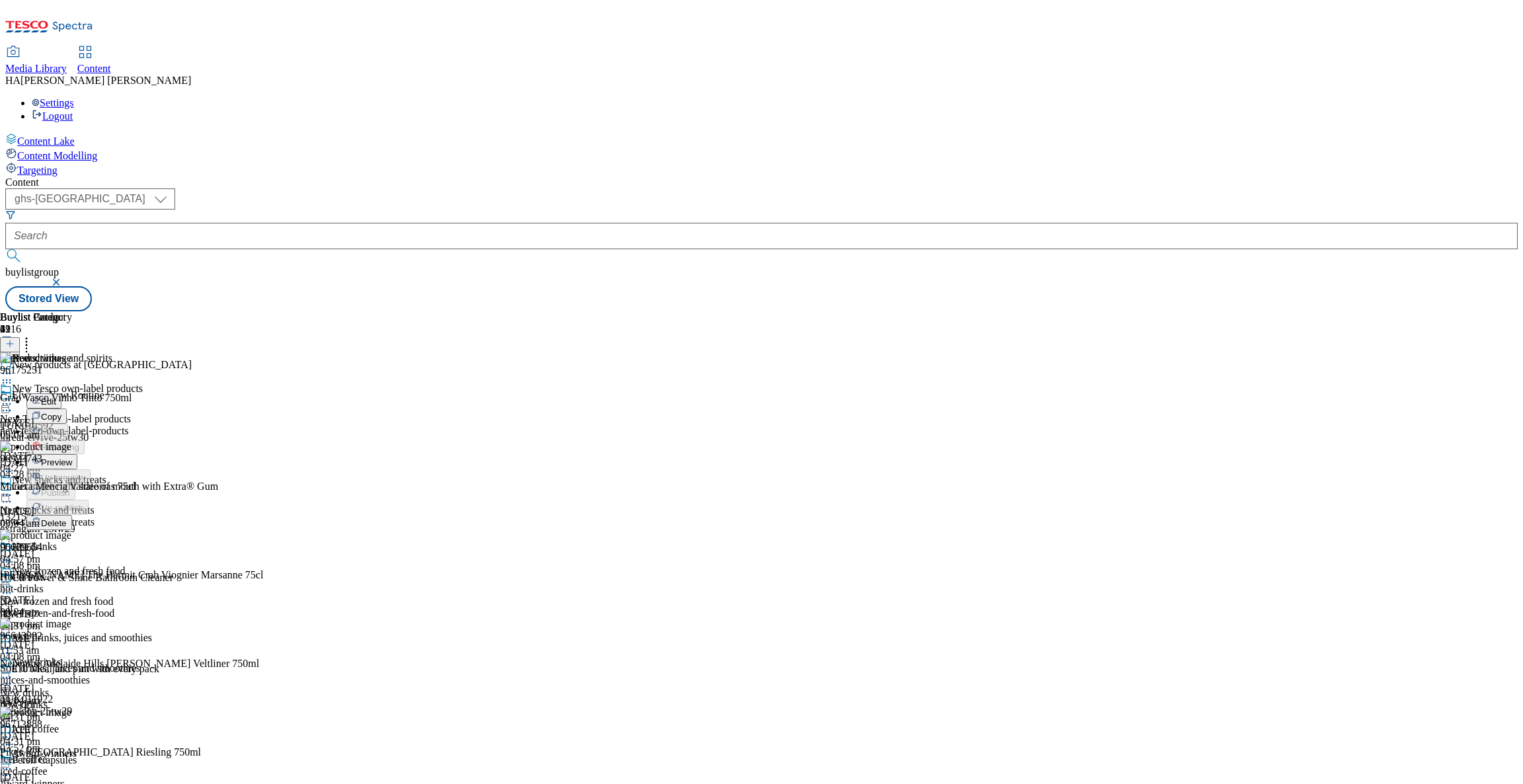
click at [72, 457] on span "Preview" at bounding box center [56, 462] width 31 height 10
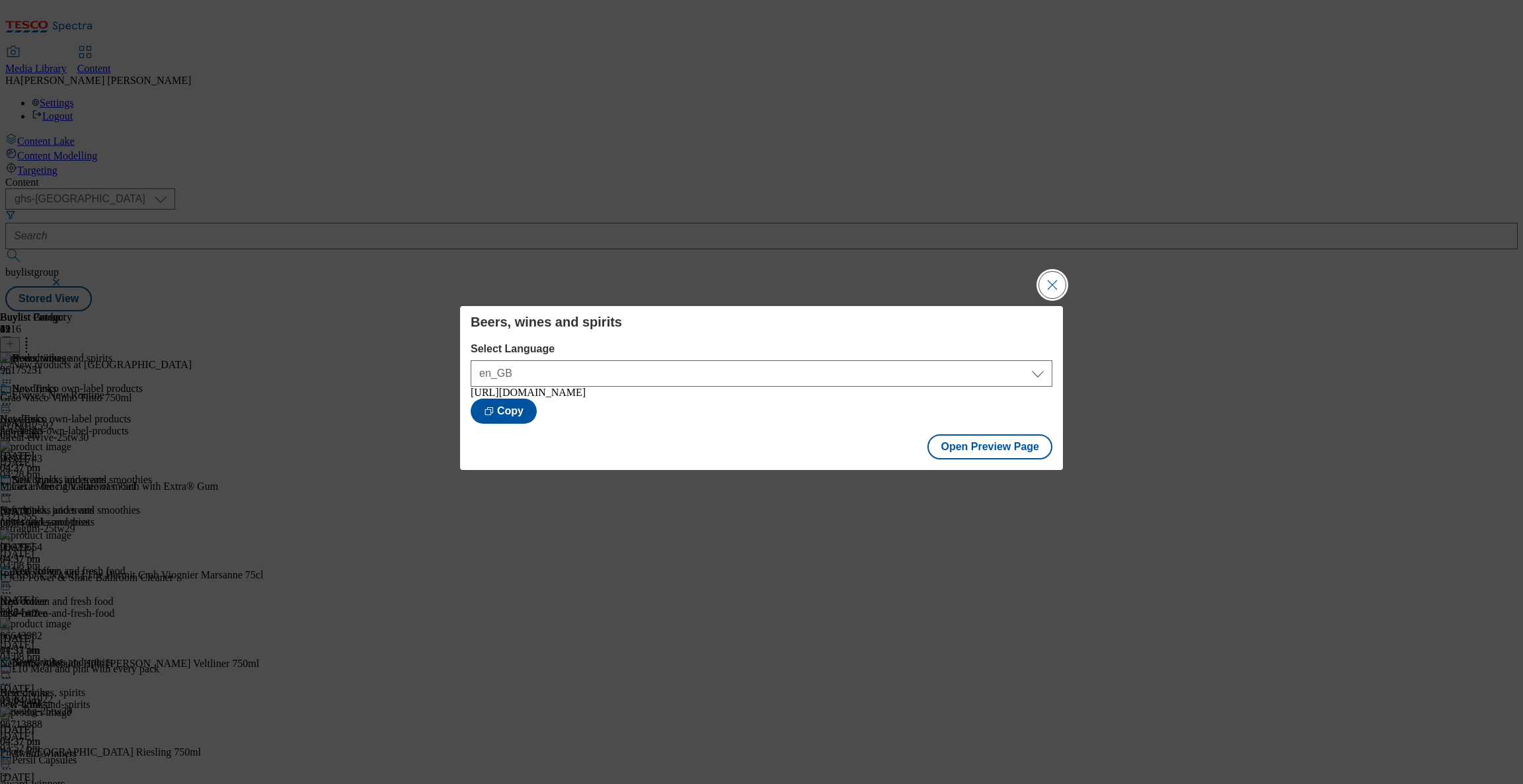
click at [1059, 288] on button "Close Modal" at bounding box center [1053, 285] width 27 height 27
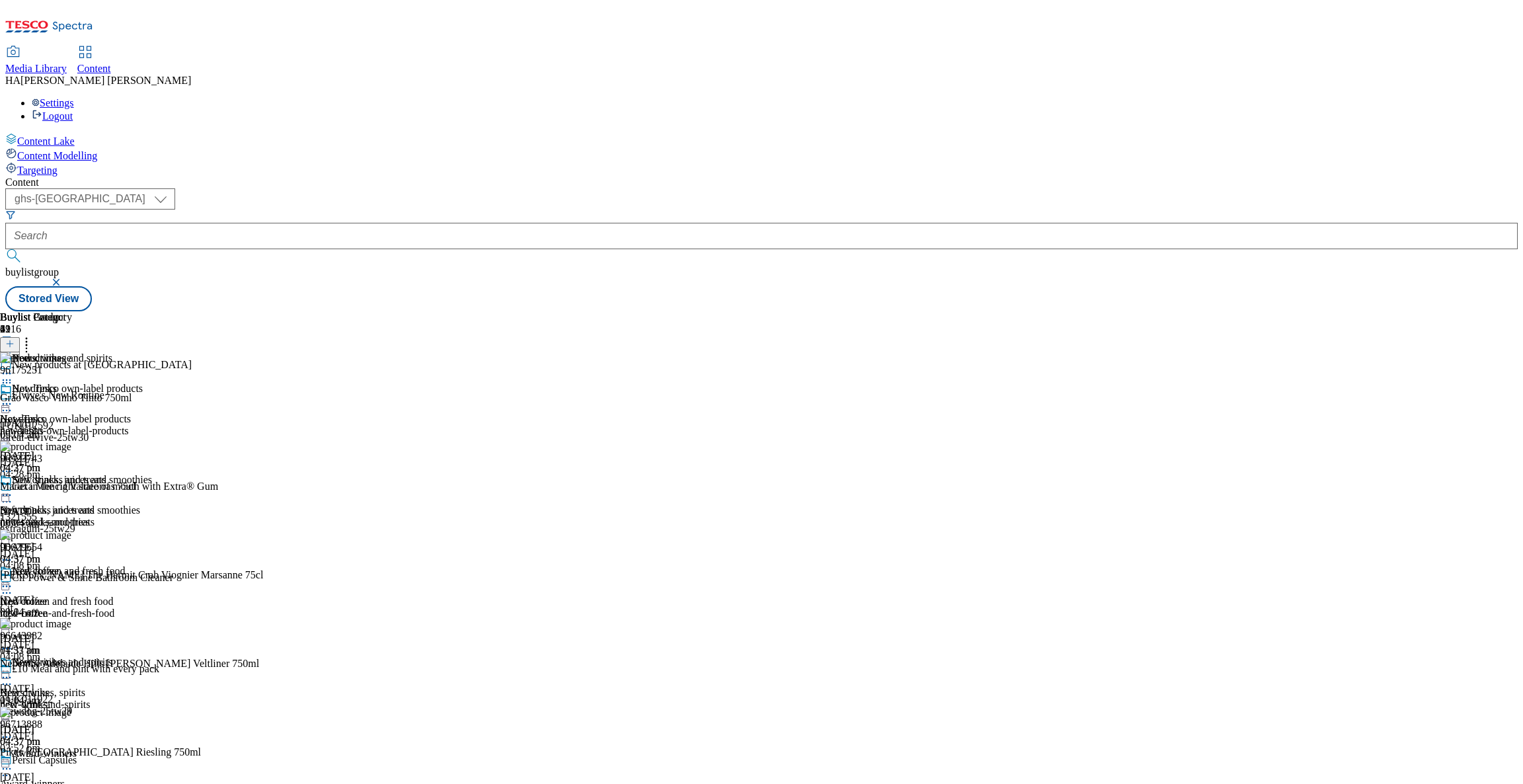
click at [13, 367] on icon at bounding box center [6, 373] width 13 height 13
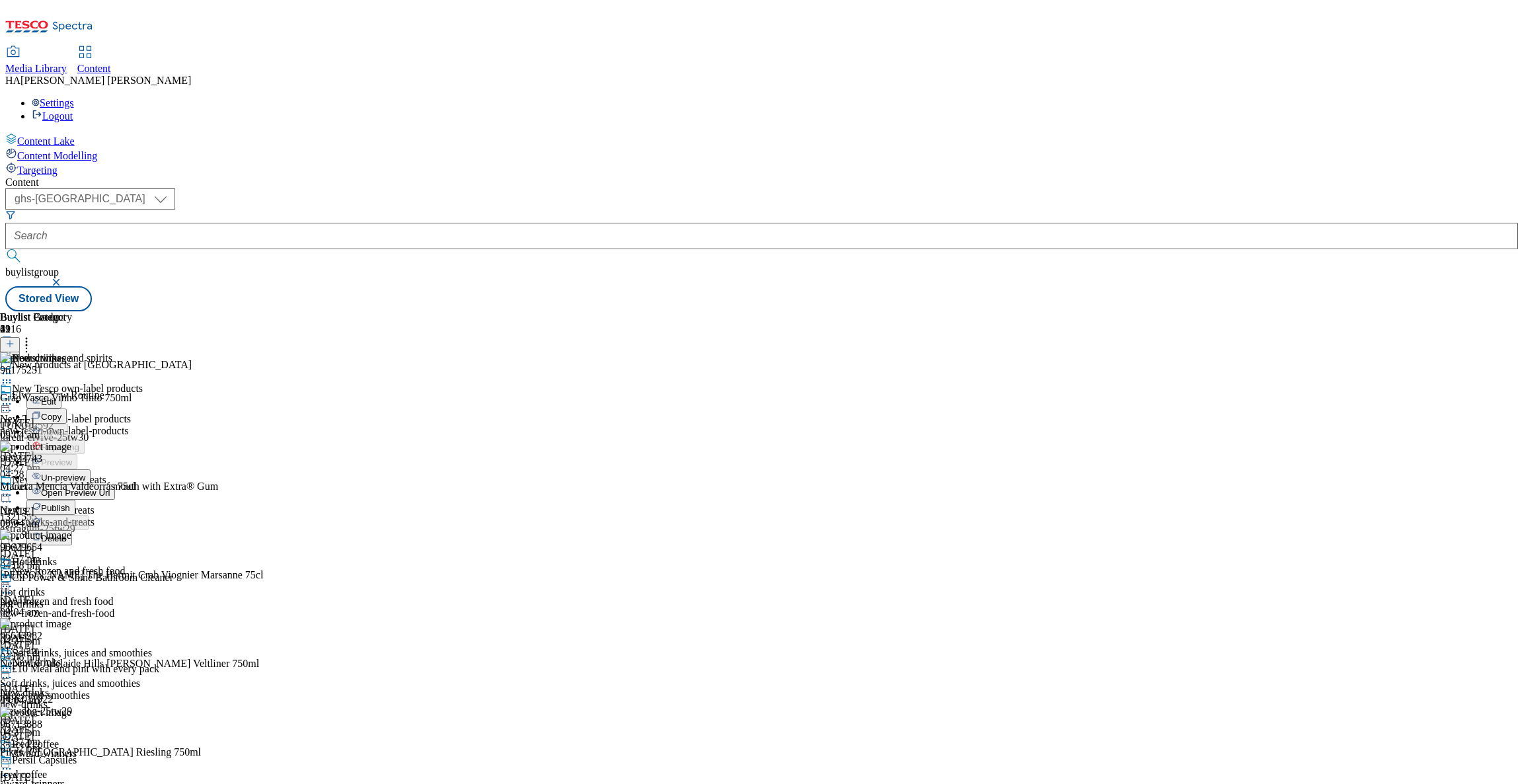
click at [76, 500] on button "Publish" at bounding box center [51, 507] width 49 height 15
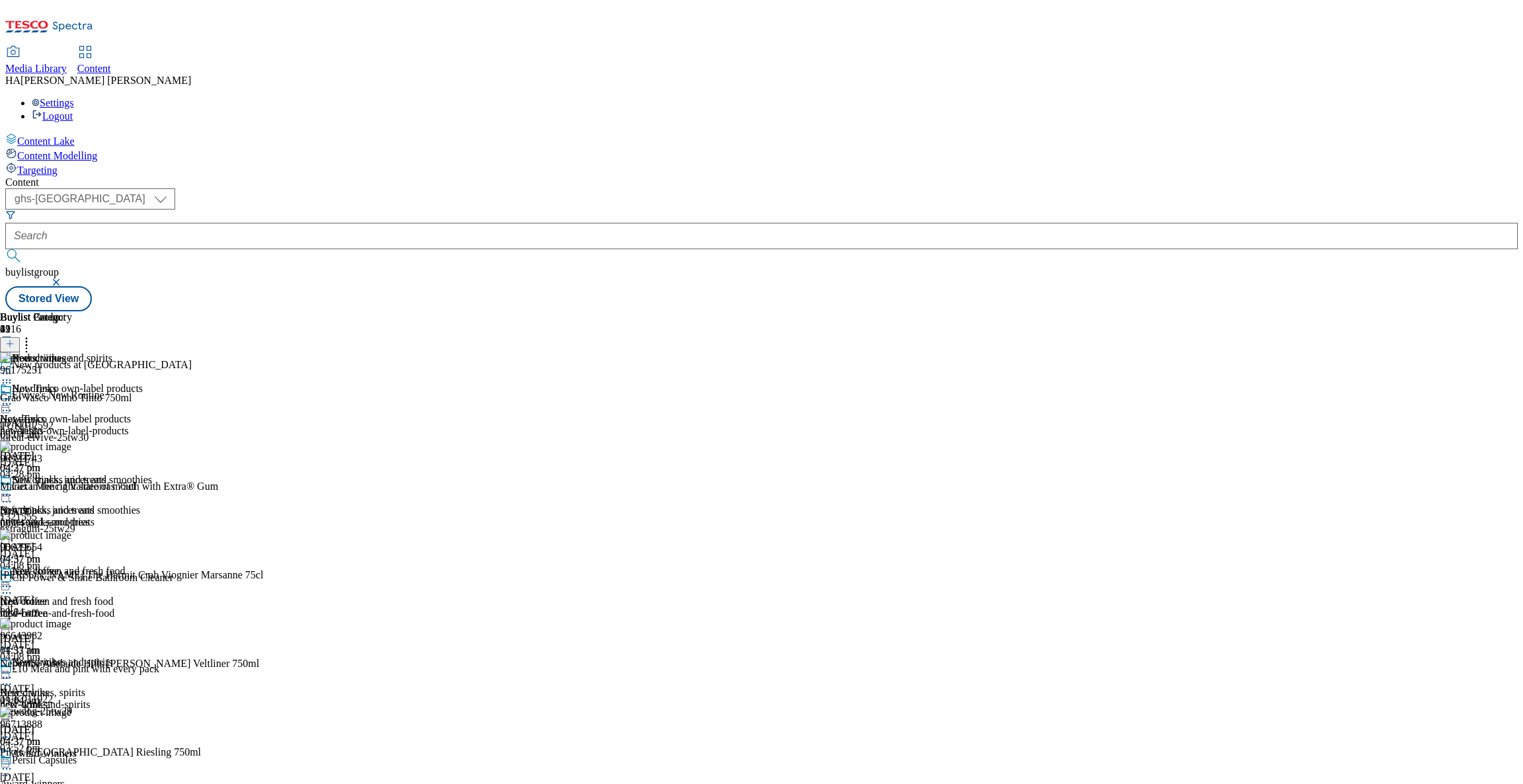
scroll to position [859, 0]
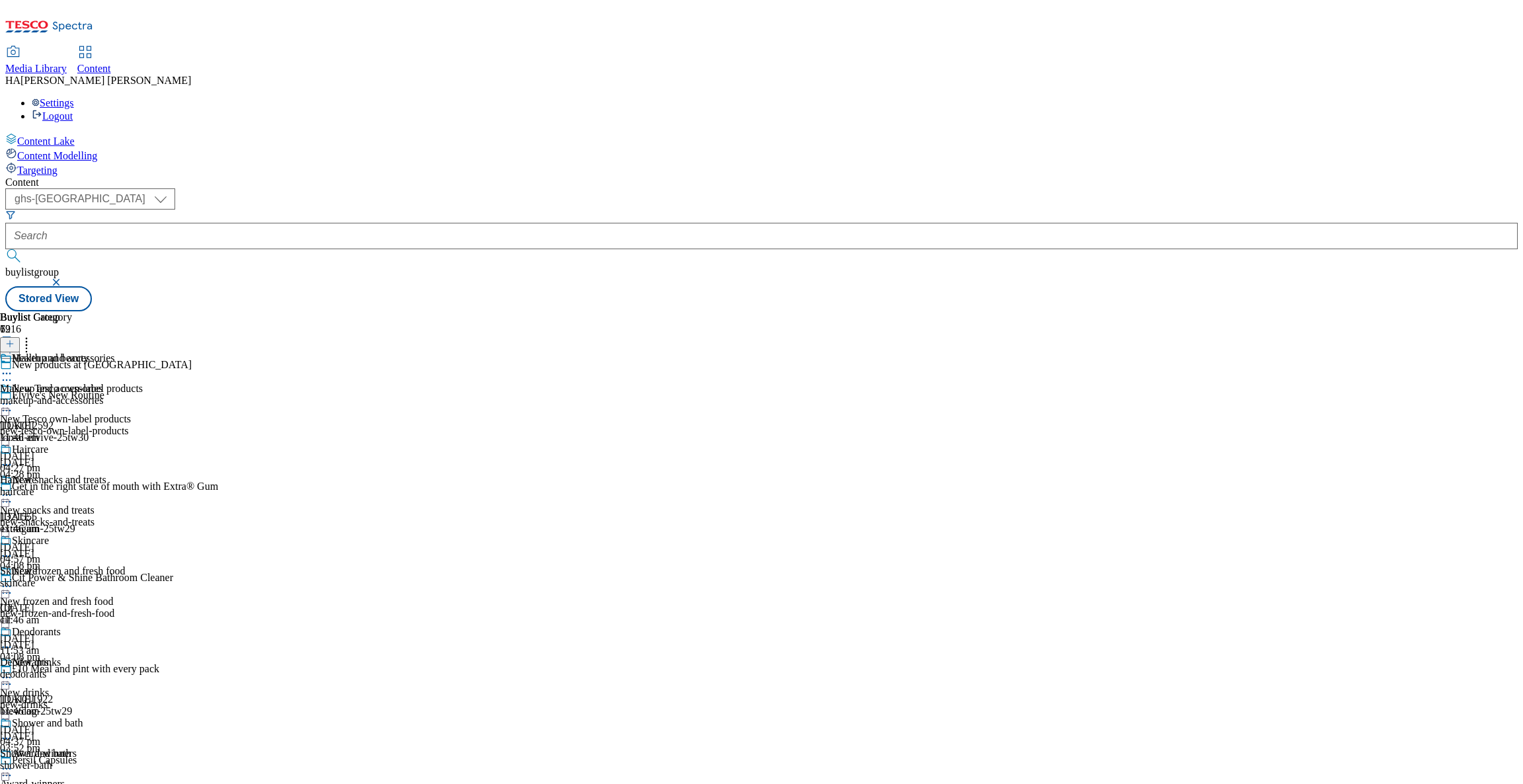
click at [115, 395] on div "makeup-and-accessories" at bounding box center [58, 400] width 115 height 12
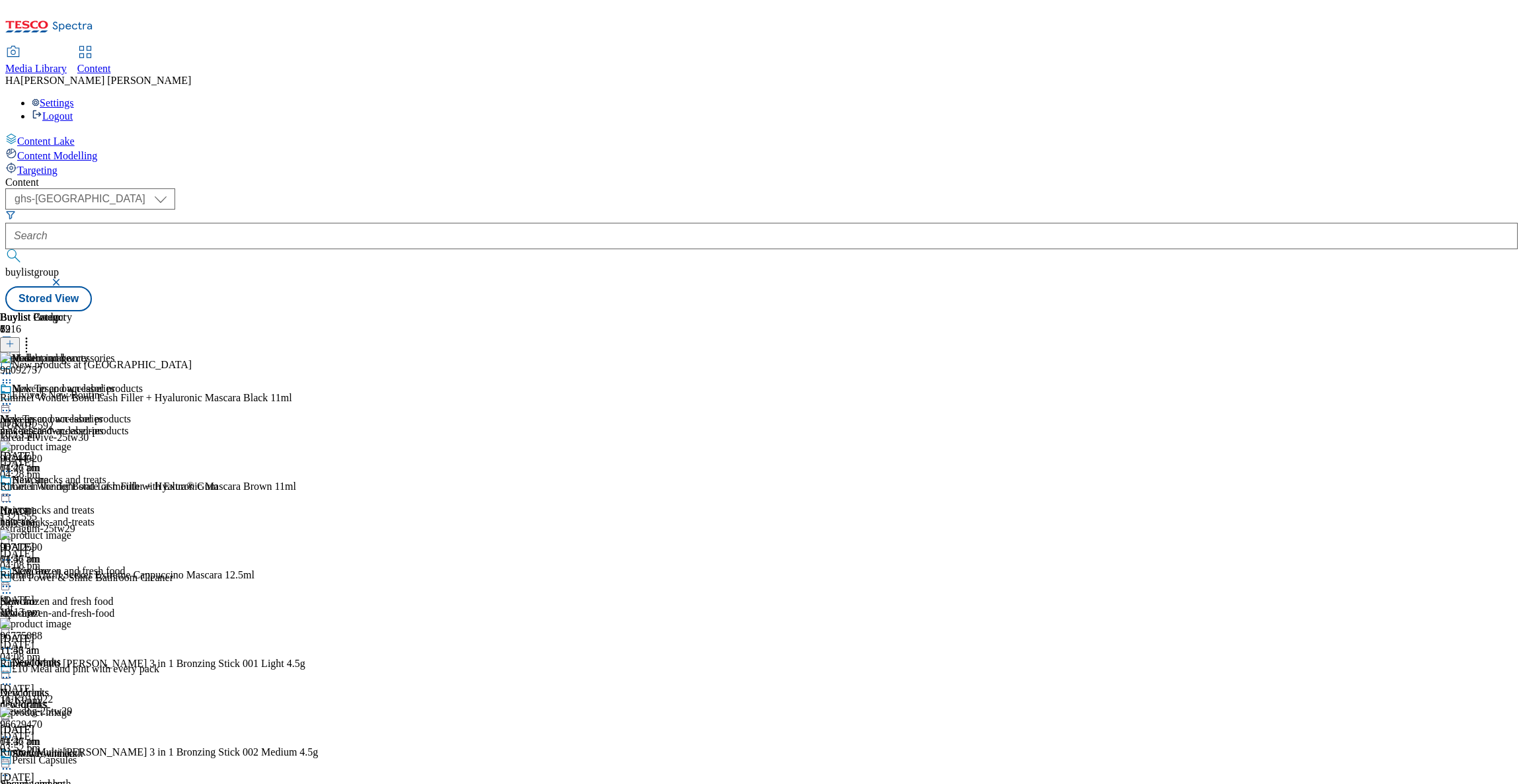
click at [115, 516] on div "haircare" at bounding box center [58, 522] width 115 height 12
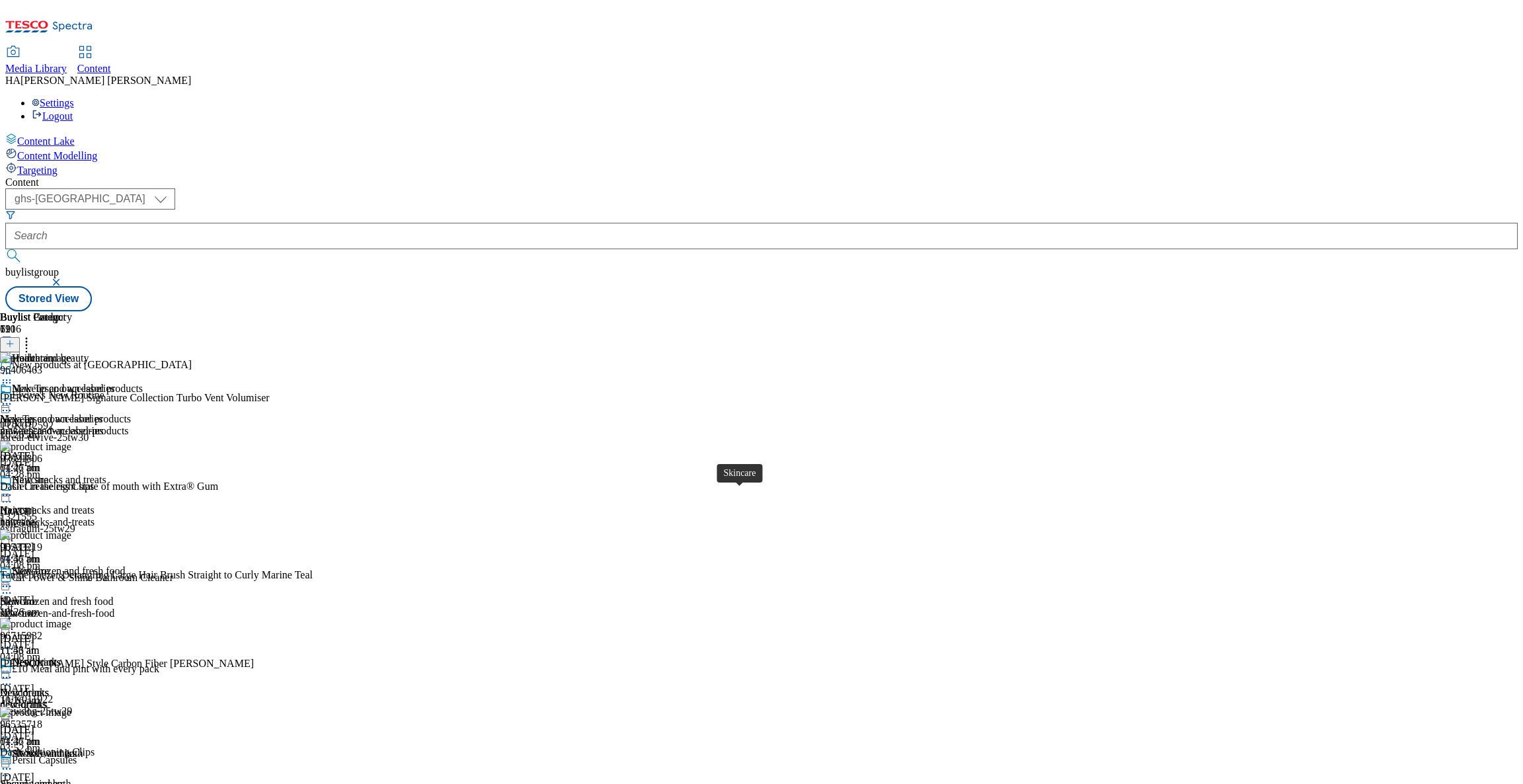
click at [37, 596] on span "Skincare" at bounding box center [18, 601] width 37 height 12
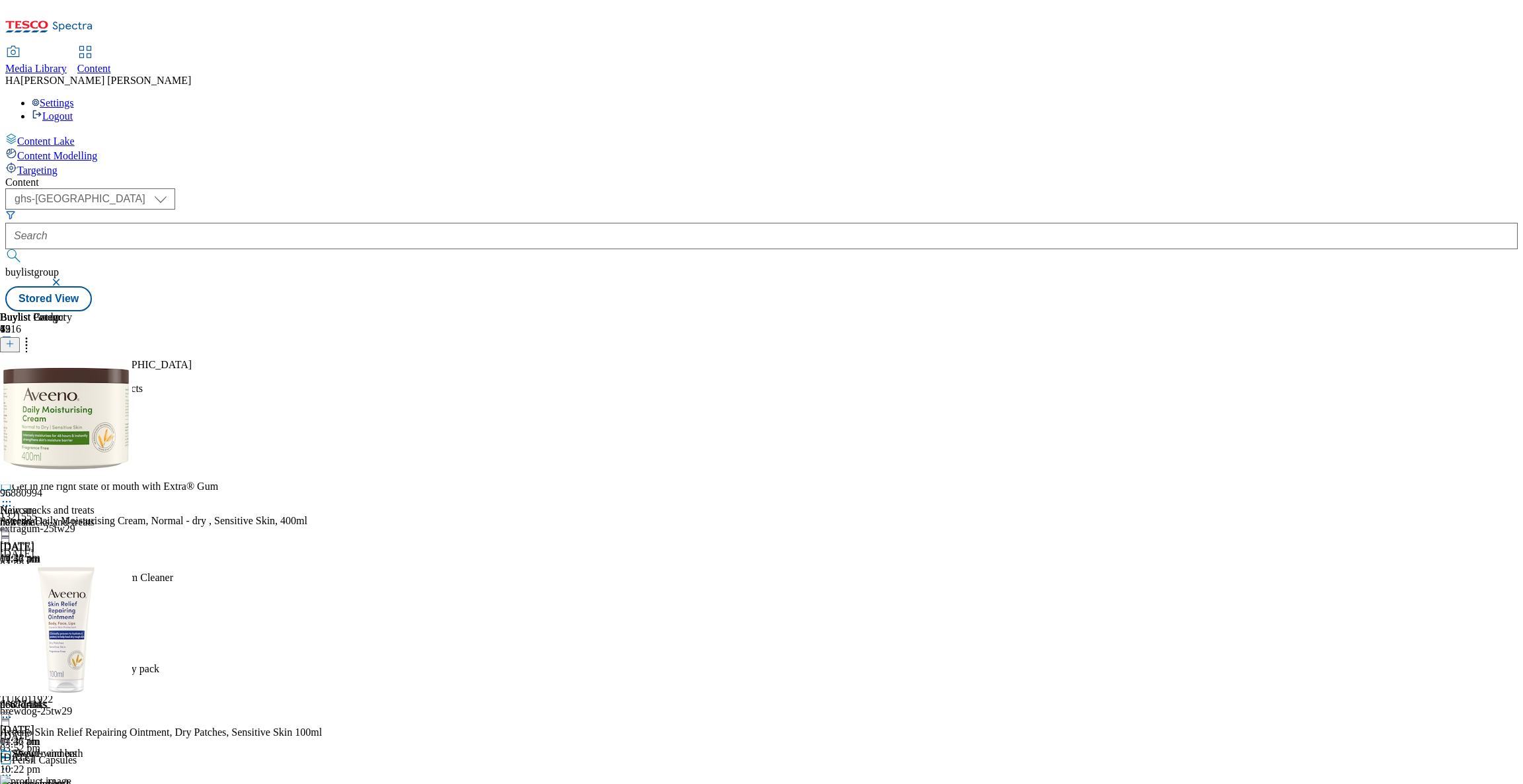
scroll to position [282, 0]
click at [49, 686] on div "Deodorants" at bounding box center [24, 692] width 49 height 12
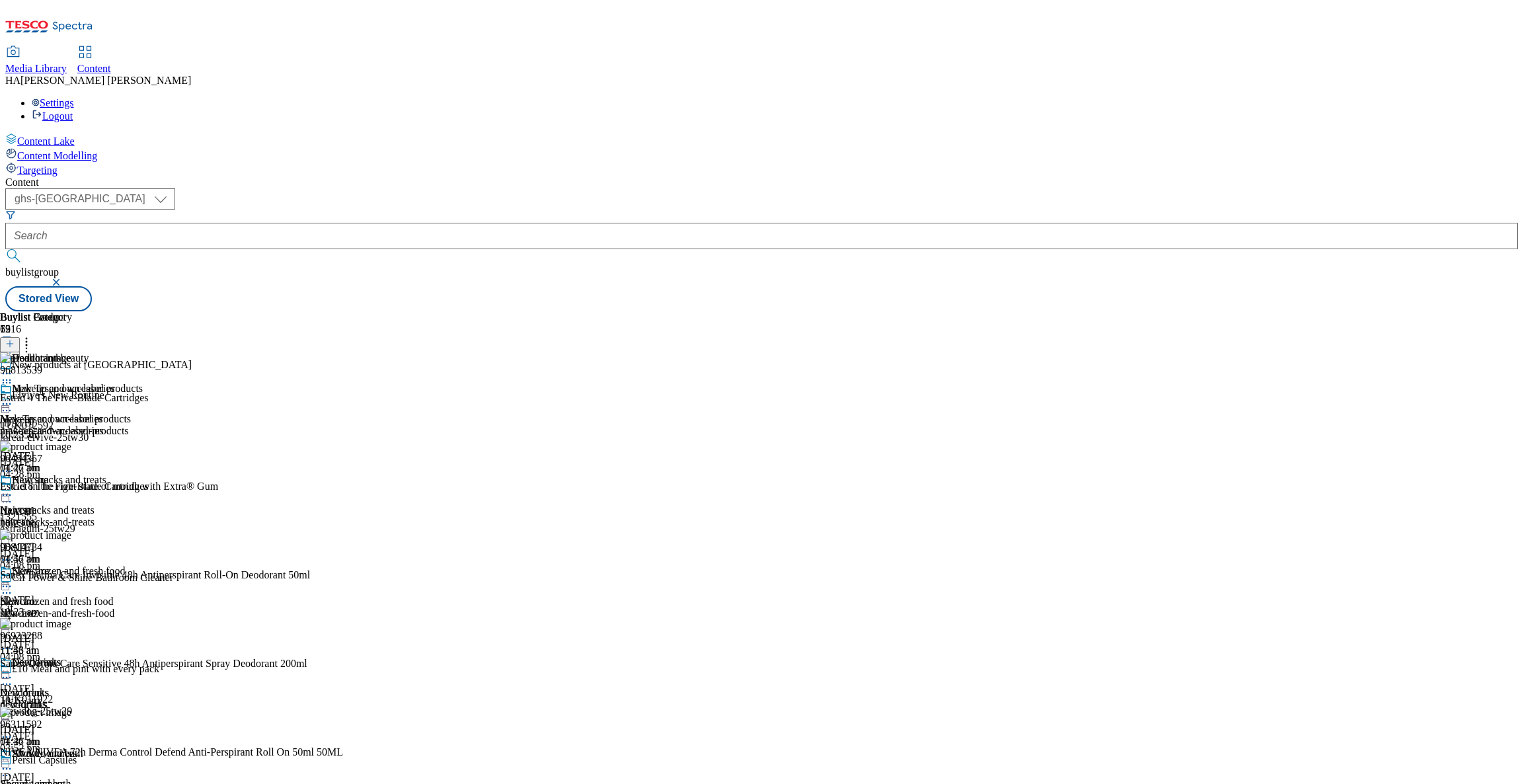
click at [13, 671] on icon at bounding box center [6, 677] width 13 height 13
click at [56, 700] on span "Edit" at bounding box center [48, 705] width 15 height 10
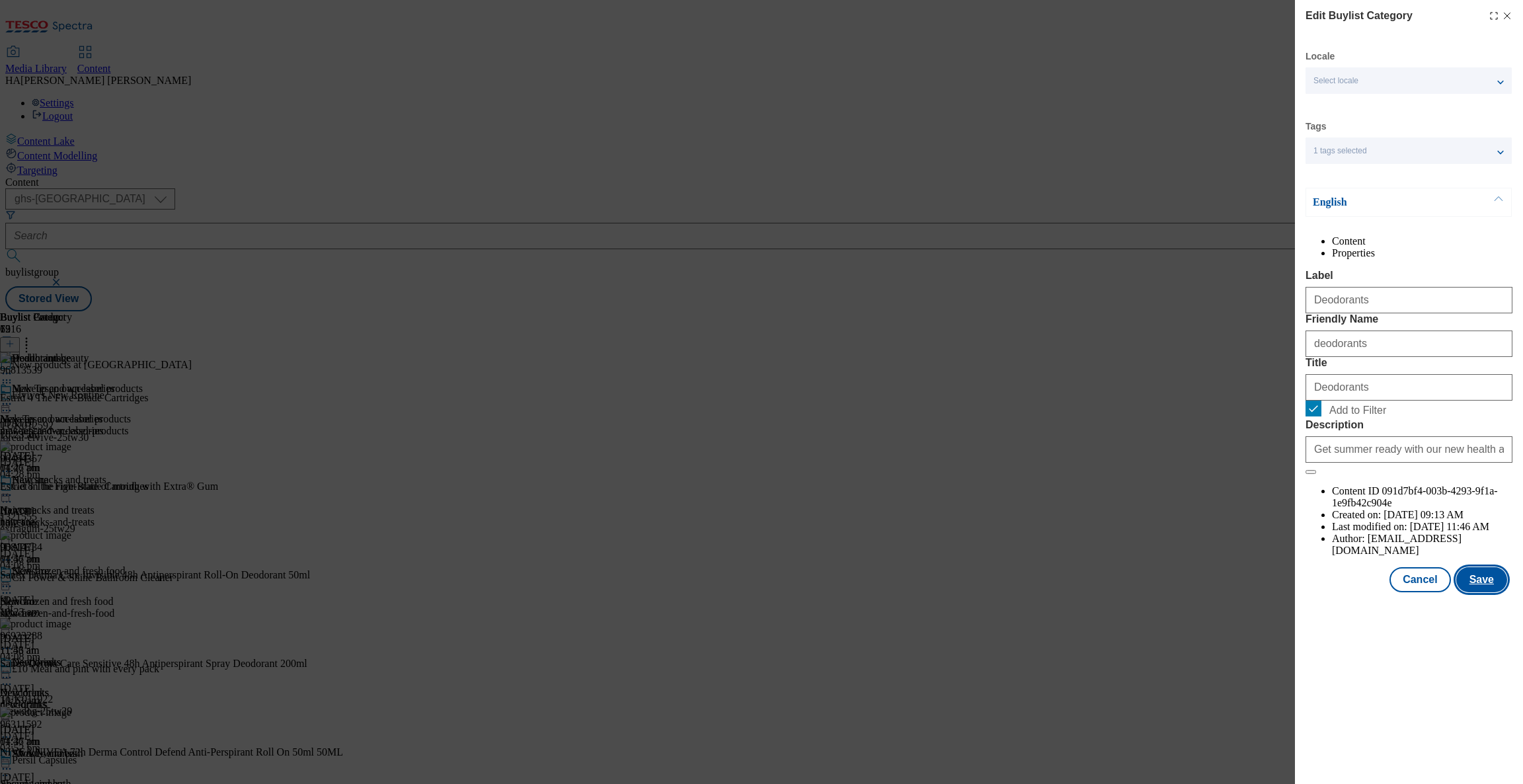
click at [1482, 593] on button "Save" at bounding box center [1482, 580] width 51 height 25
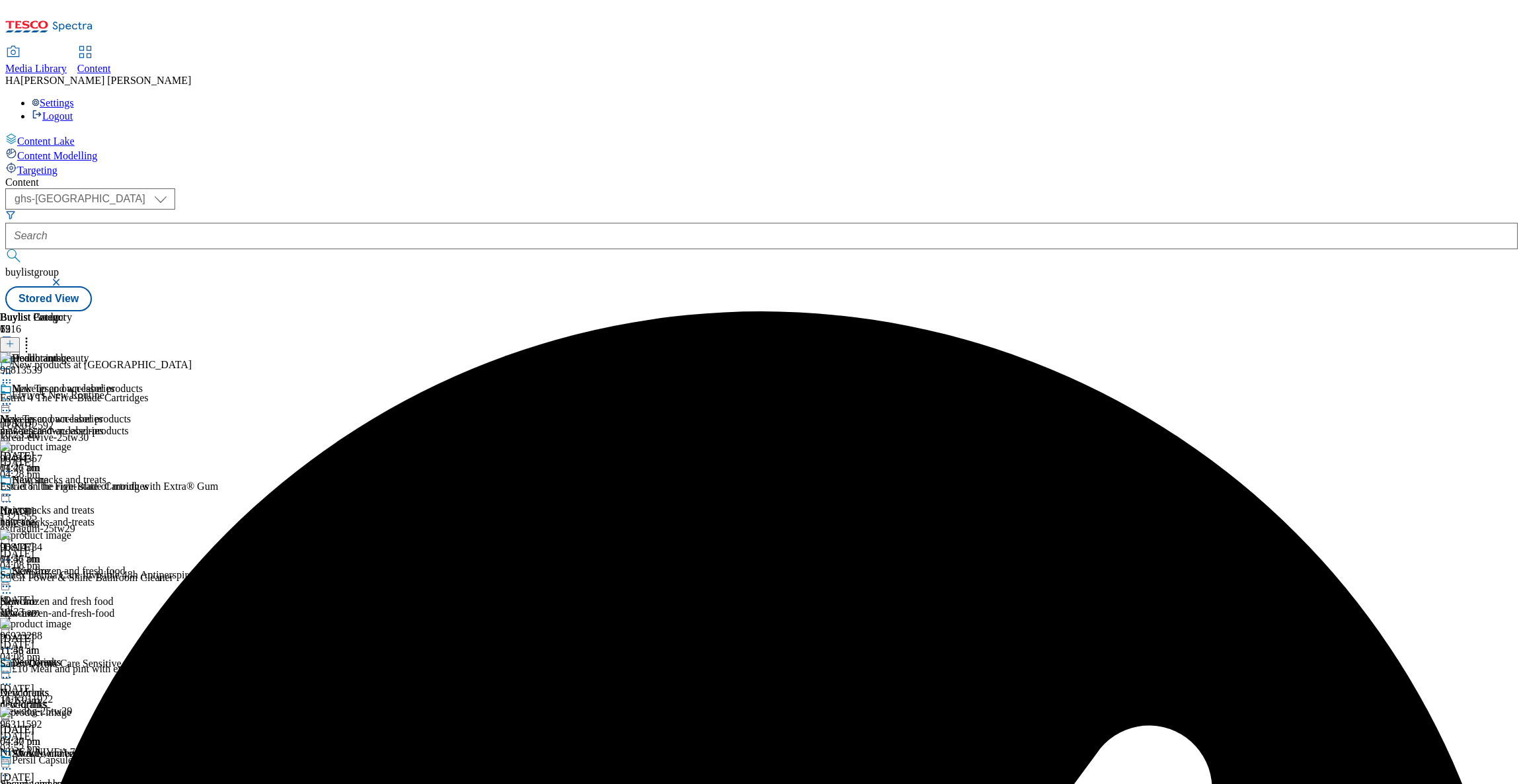
click at [13, 367] on icon at bounding box center [6, 373] width 13 height 13
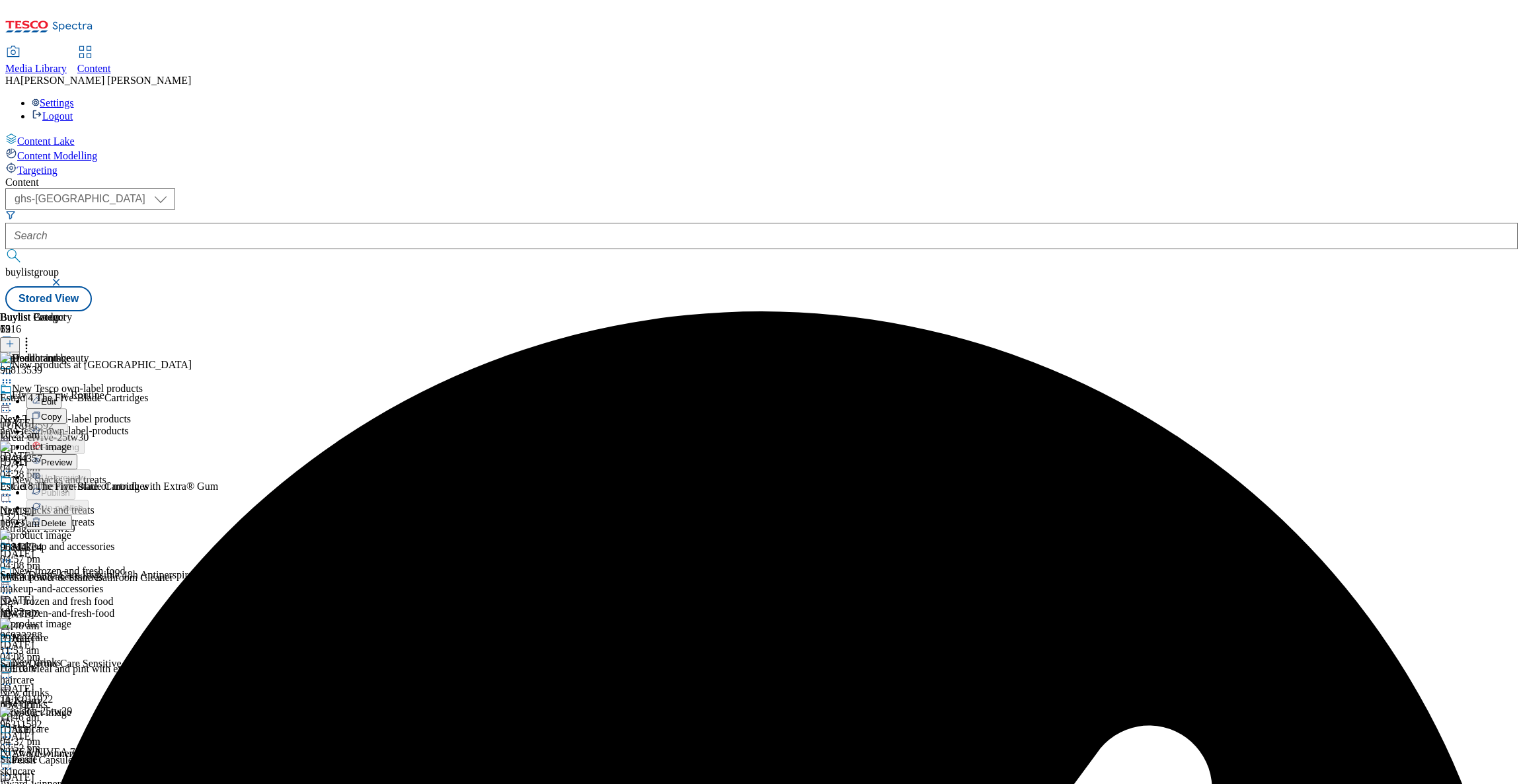
click at [72, 457] on span "Preview" at bounding box center [56, 462] width 31 height 10
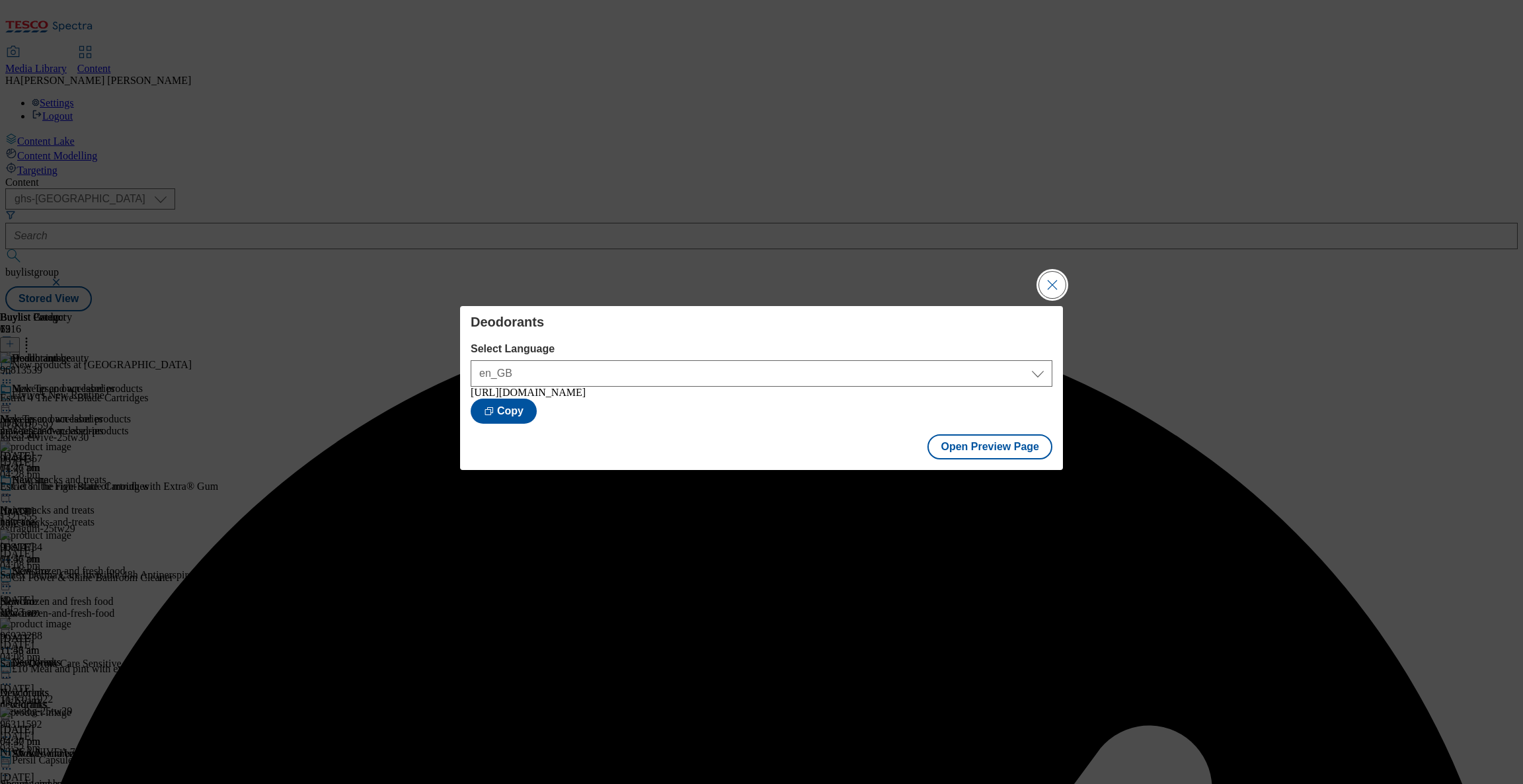
click at [1045, 272] on button "Close Modal" at bounding box center [1053, 285] width 27 height 27
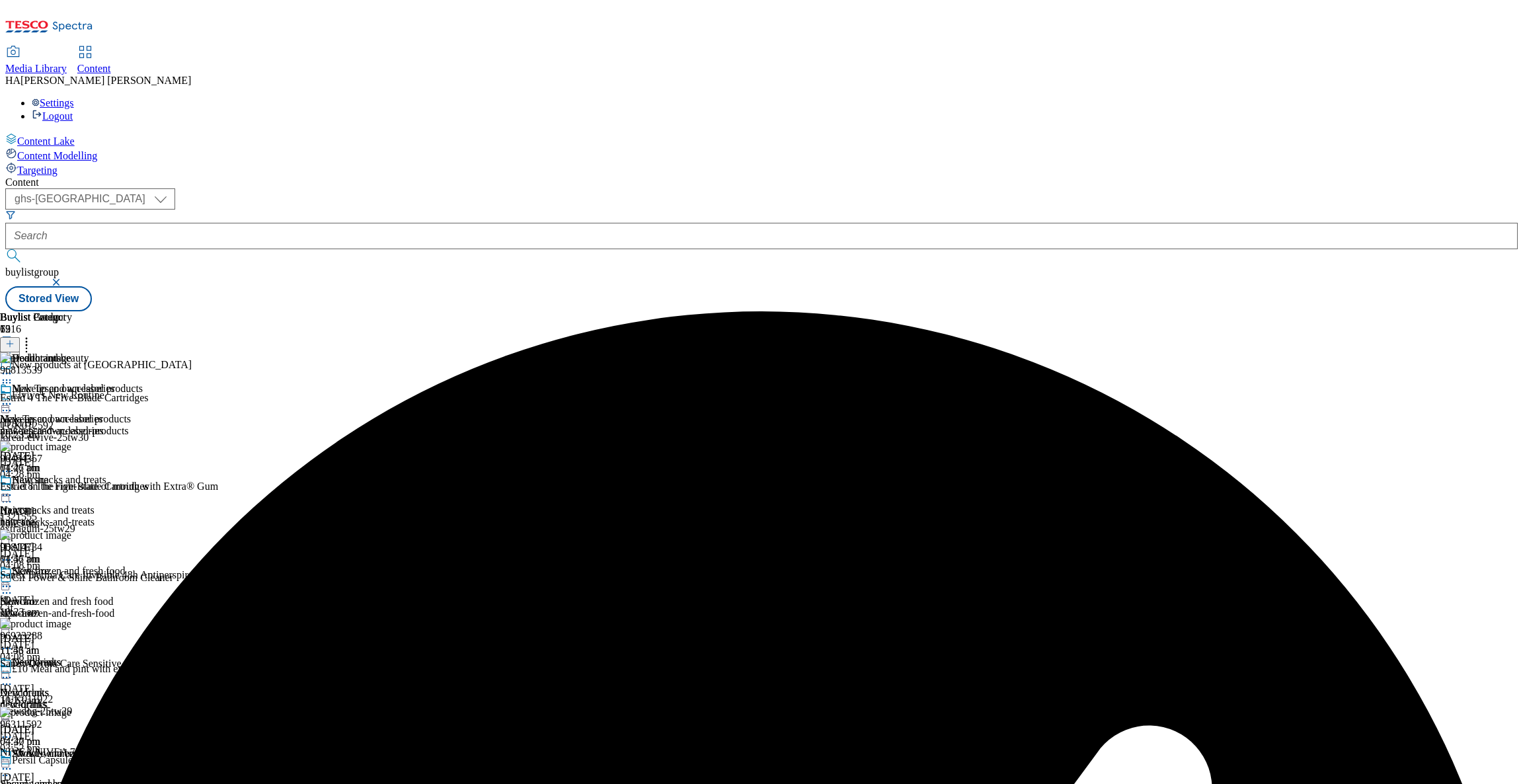
click at [13, 367] on icon at bounding box center [6, 373] width 13 height 13
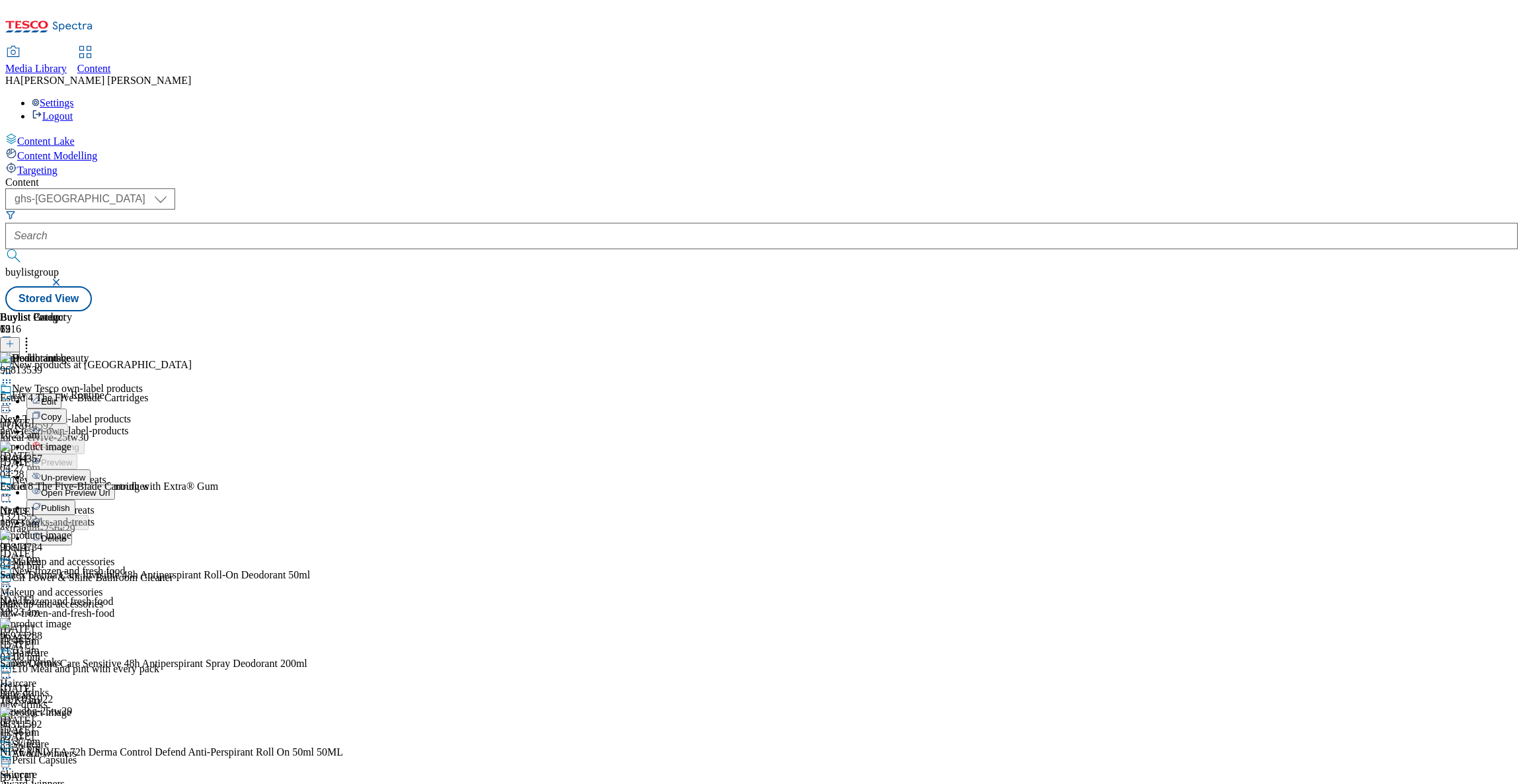
click at [70, 503] on span "Publish" at bounding box center [55, 507] width 29 height 10
